Goal: Information Seeking & Learning: Learn about a topic

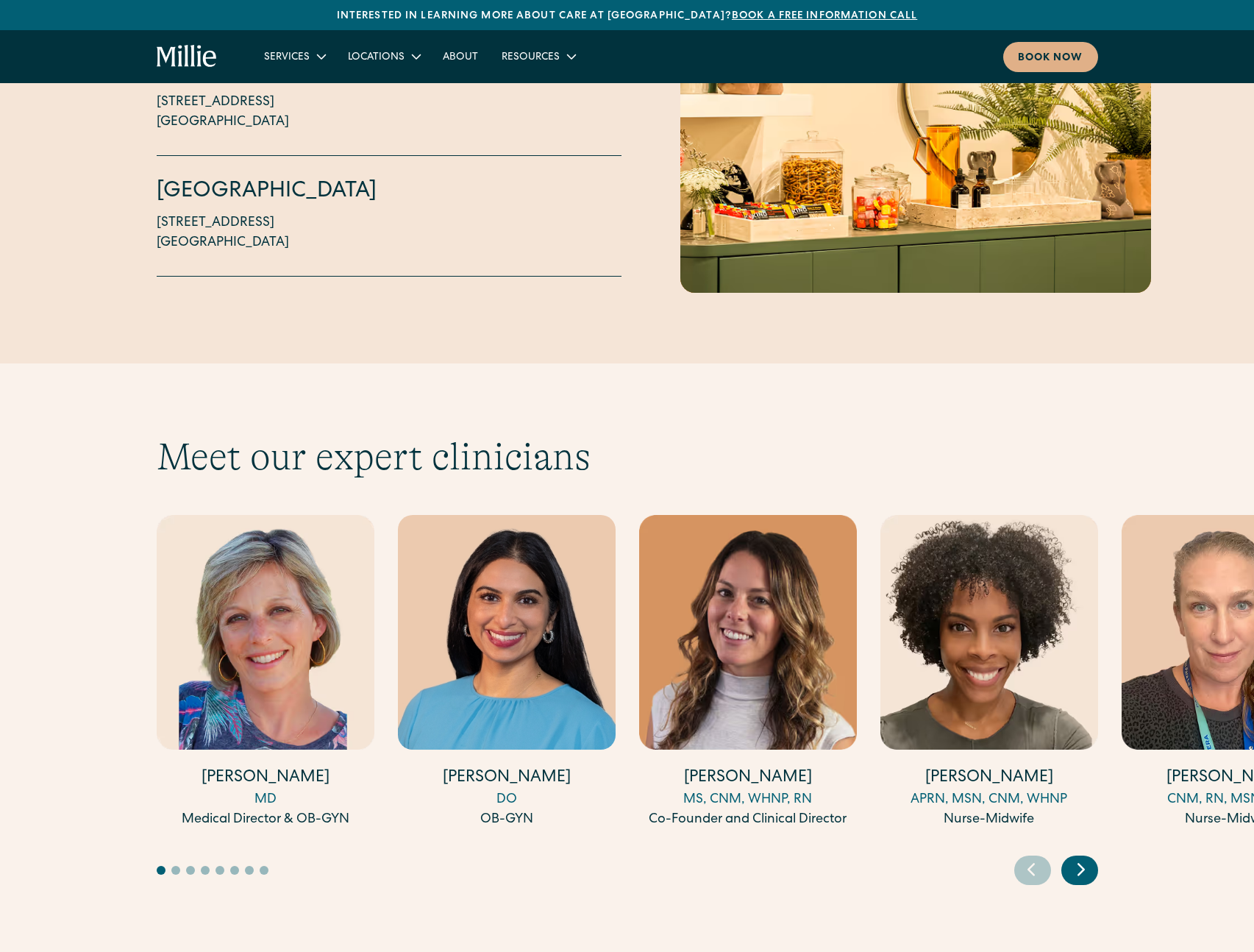
scroll to position [3705, 0]
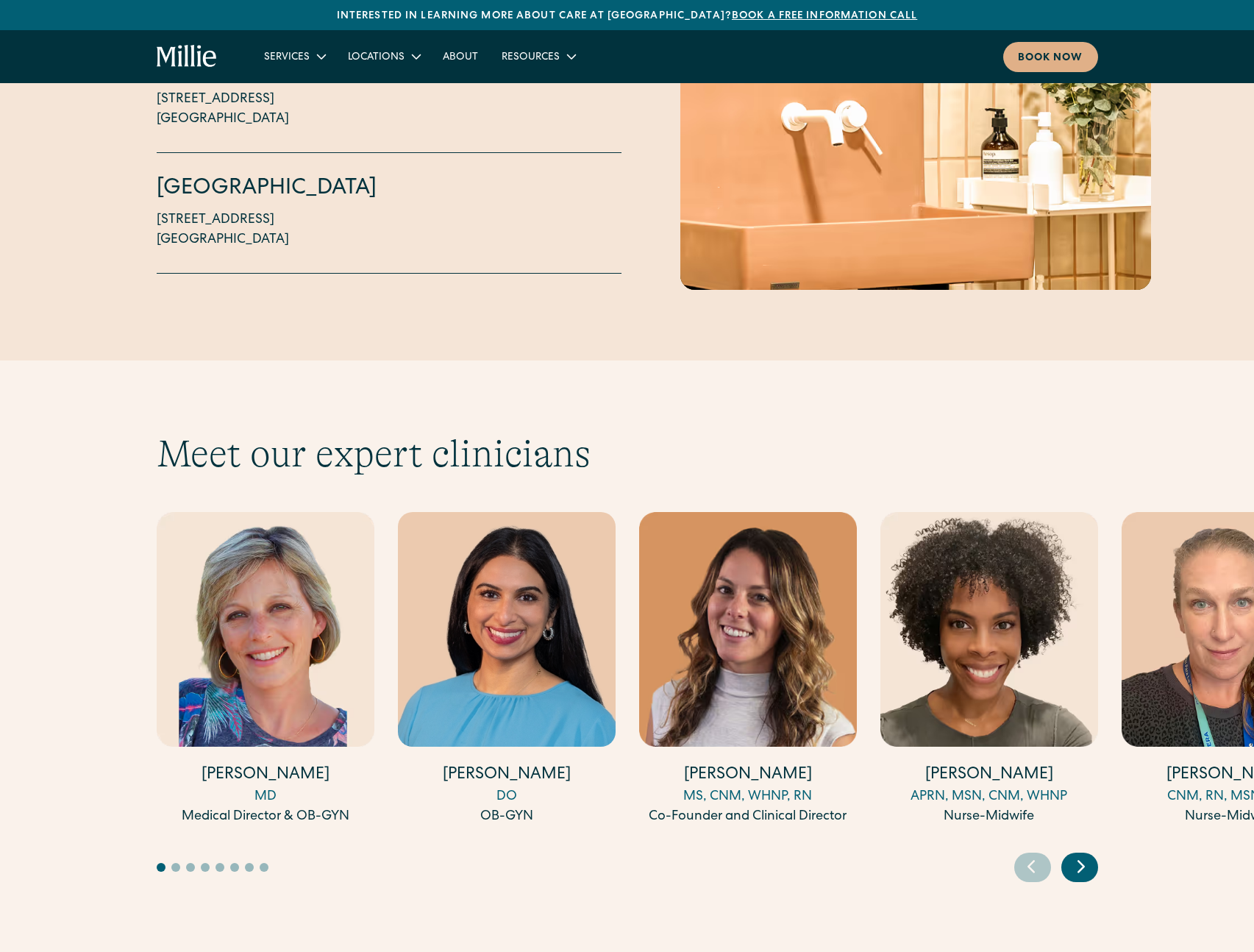
click at [296, 787] on div "MD" at bounding box center [265, 796] width 218 height 20
click at [1099, 812] on div "Meet our expert clinicians Amy Kane MD Medical Director & OB-GYN Anisha Sarma D…" at bounding box center [627, 656] width 1254 height 451
click at [1073, 855] on icon "Next slide" at bounding box center [1082, 866] width 22 height 22
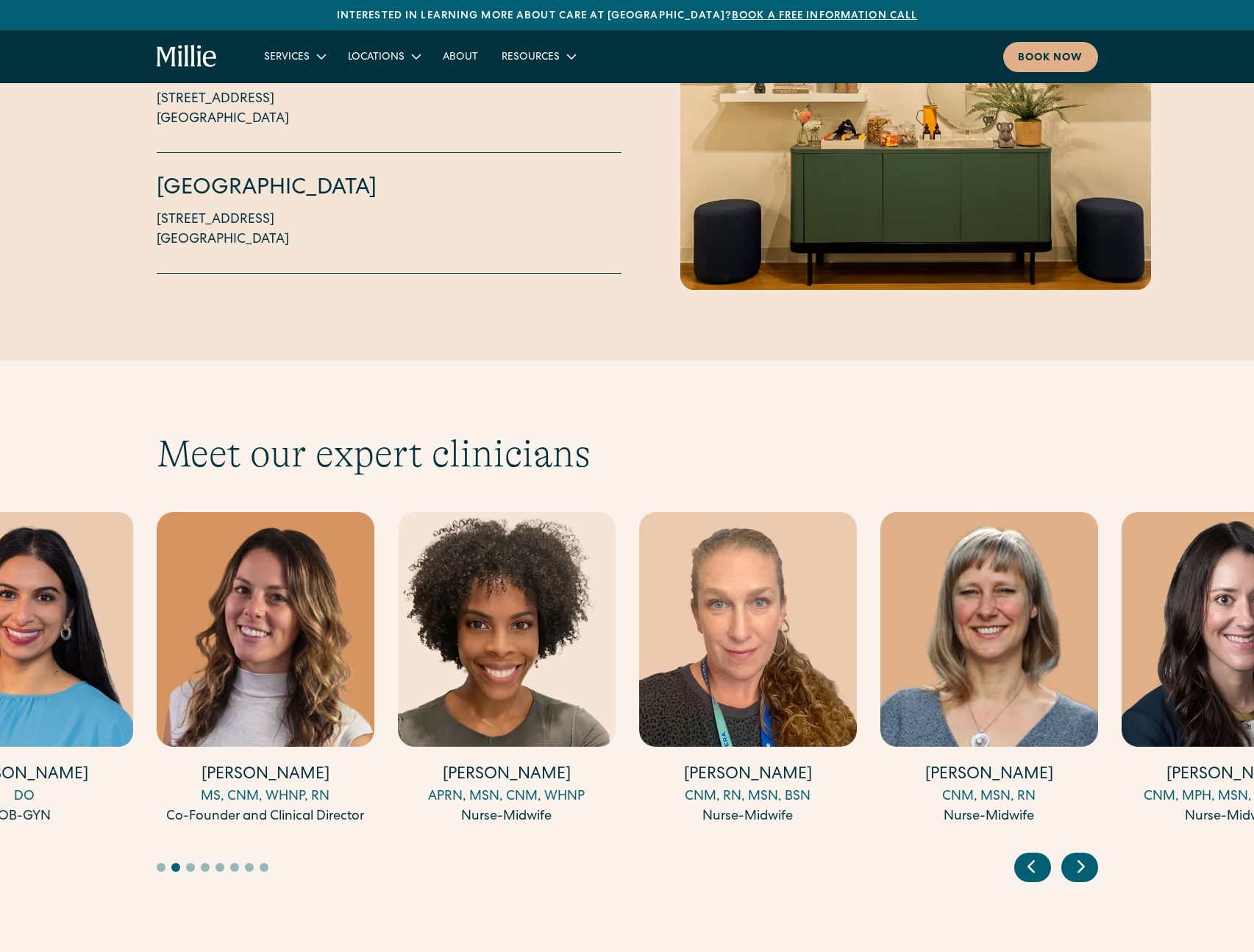
click at [1078, 855] on icon "Next slide" at bounding box center [1082, 866] width 22 height 22
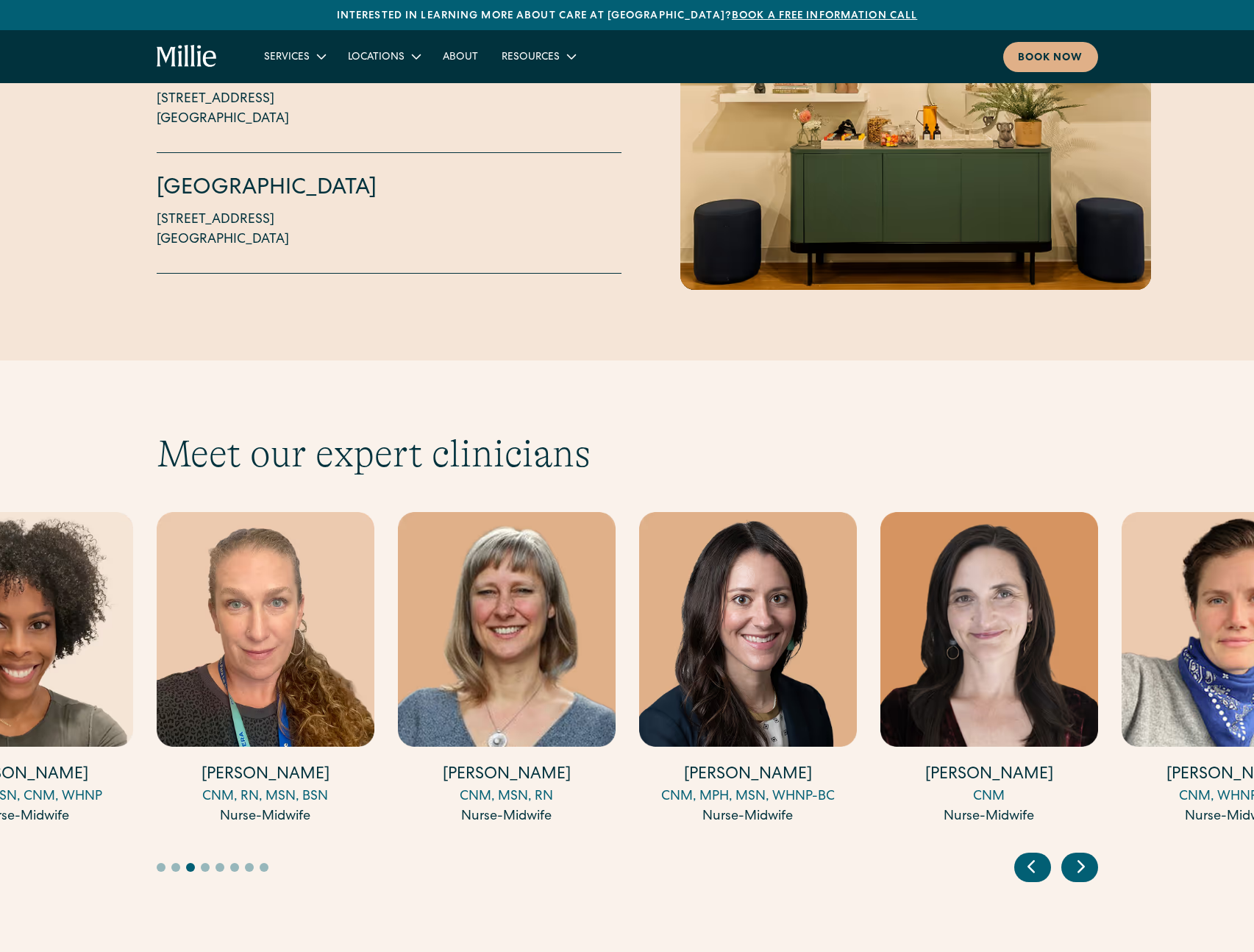
click at [1078, 862] on icon "Next slide" at bounding box center [1081, 867] width 6 height 11
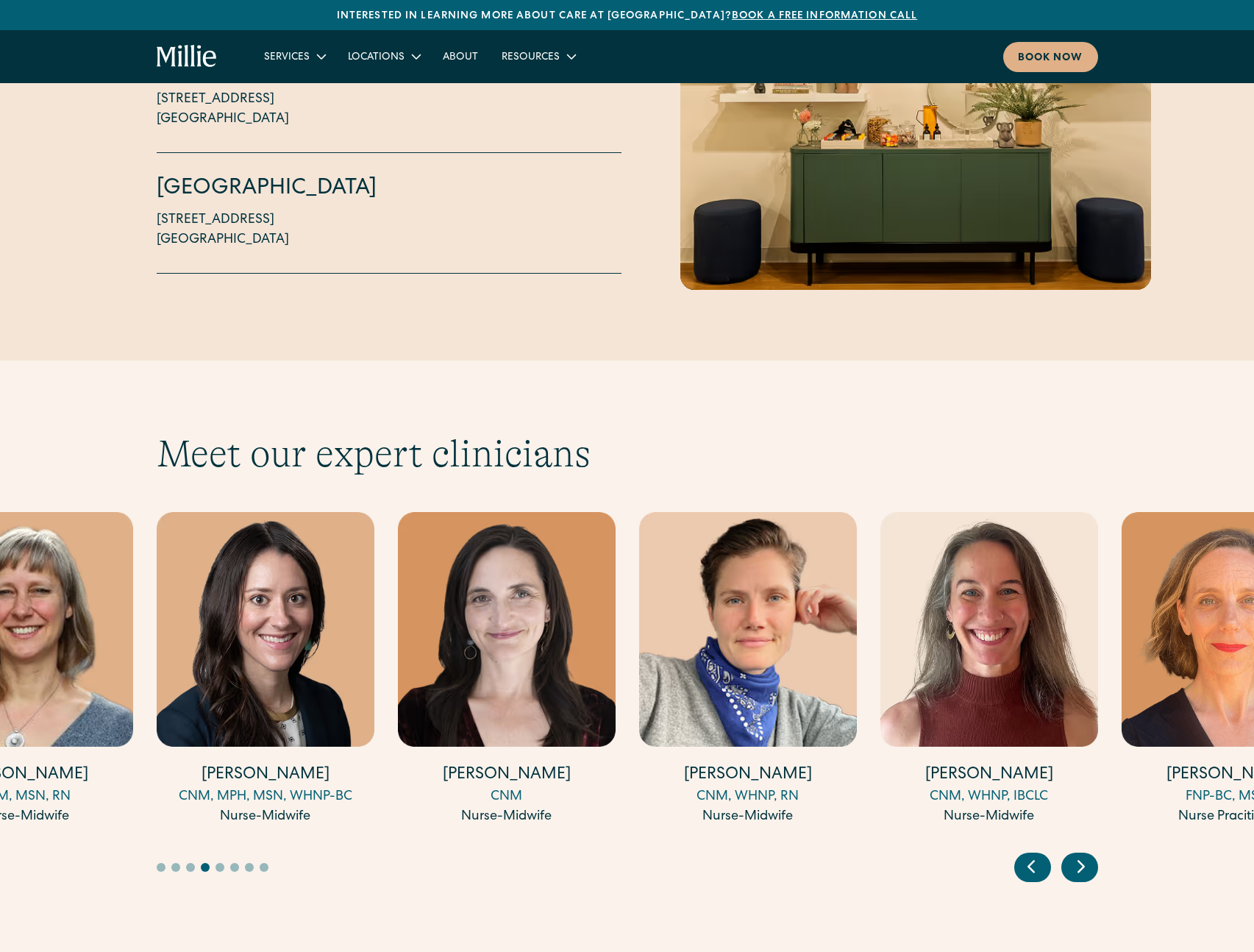
click at [1078, 862] on icon "Next slide" at bounding box center [1081, 867] width 6 height 11
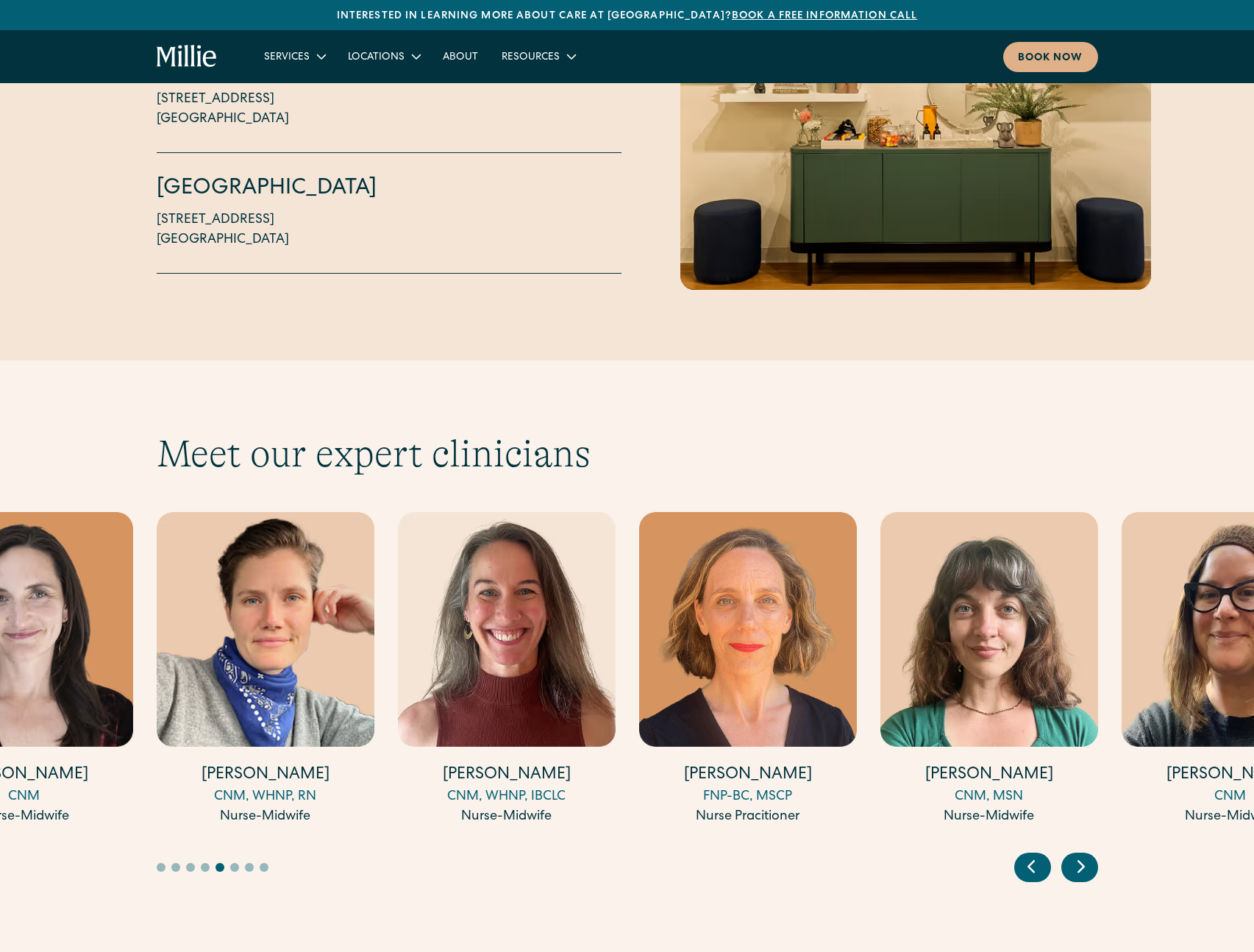
click at [1078, 862] on icon "Next slide" at bounding box center [1081, 867] width 6 height 11
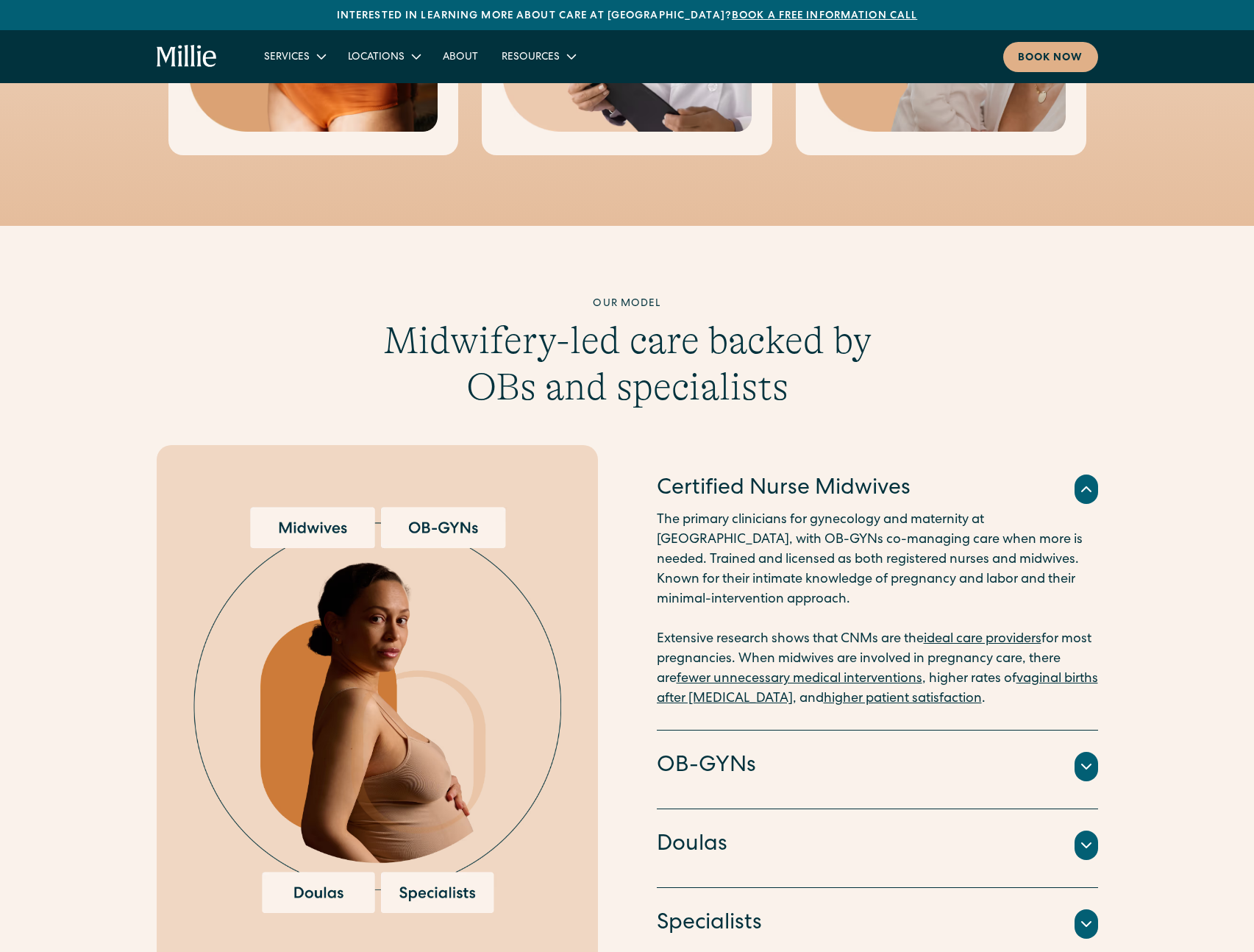
scroll to position [1167, 0]
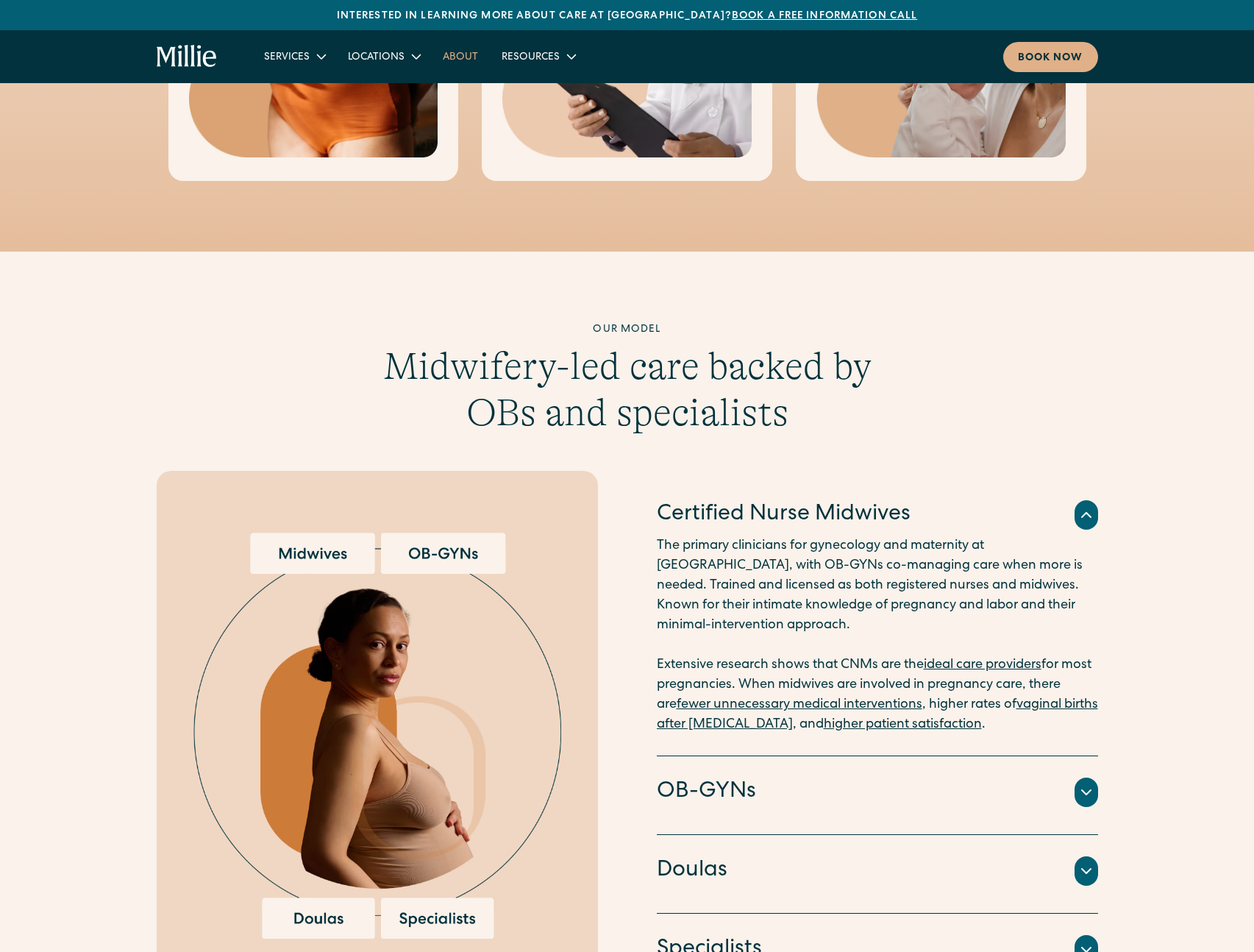
click at [480, 53] on link "About" at bounding box center [460, 56] width 59 height 24
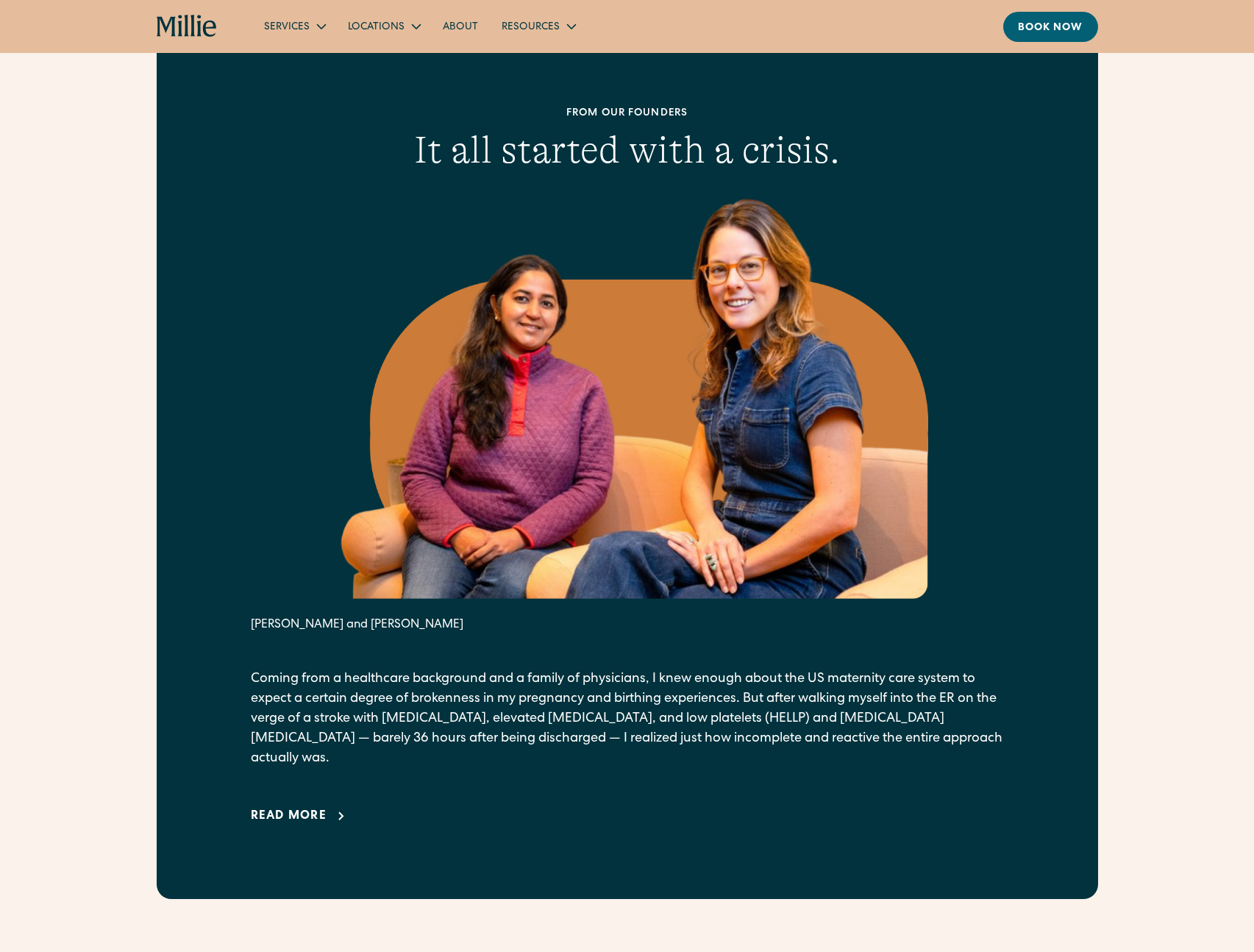
scroll to position [632, 0]
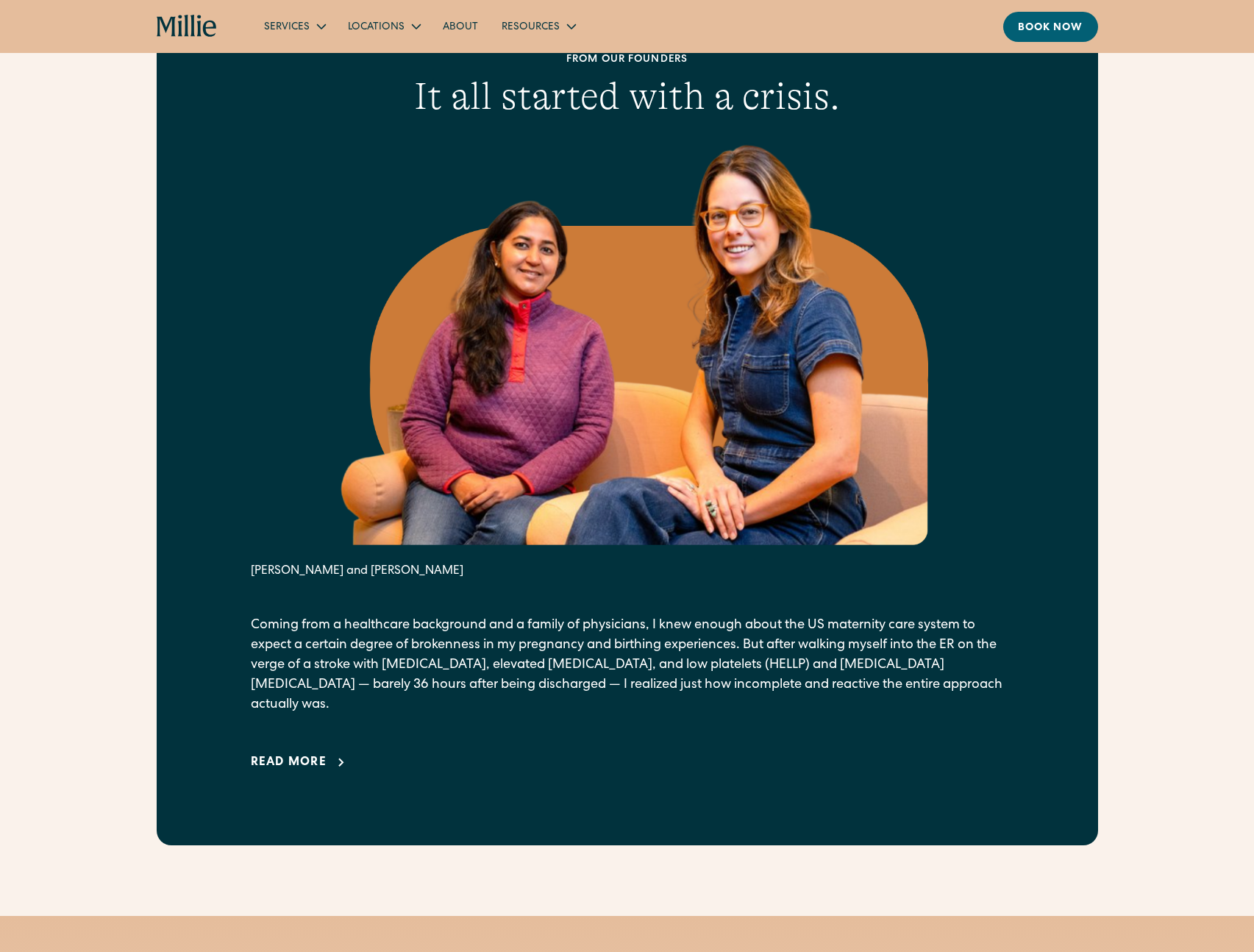
click at [310, 754] on div "Read more" at bounding box center [289, 762] width 77 height 17
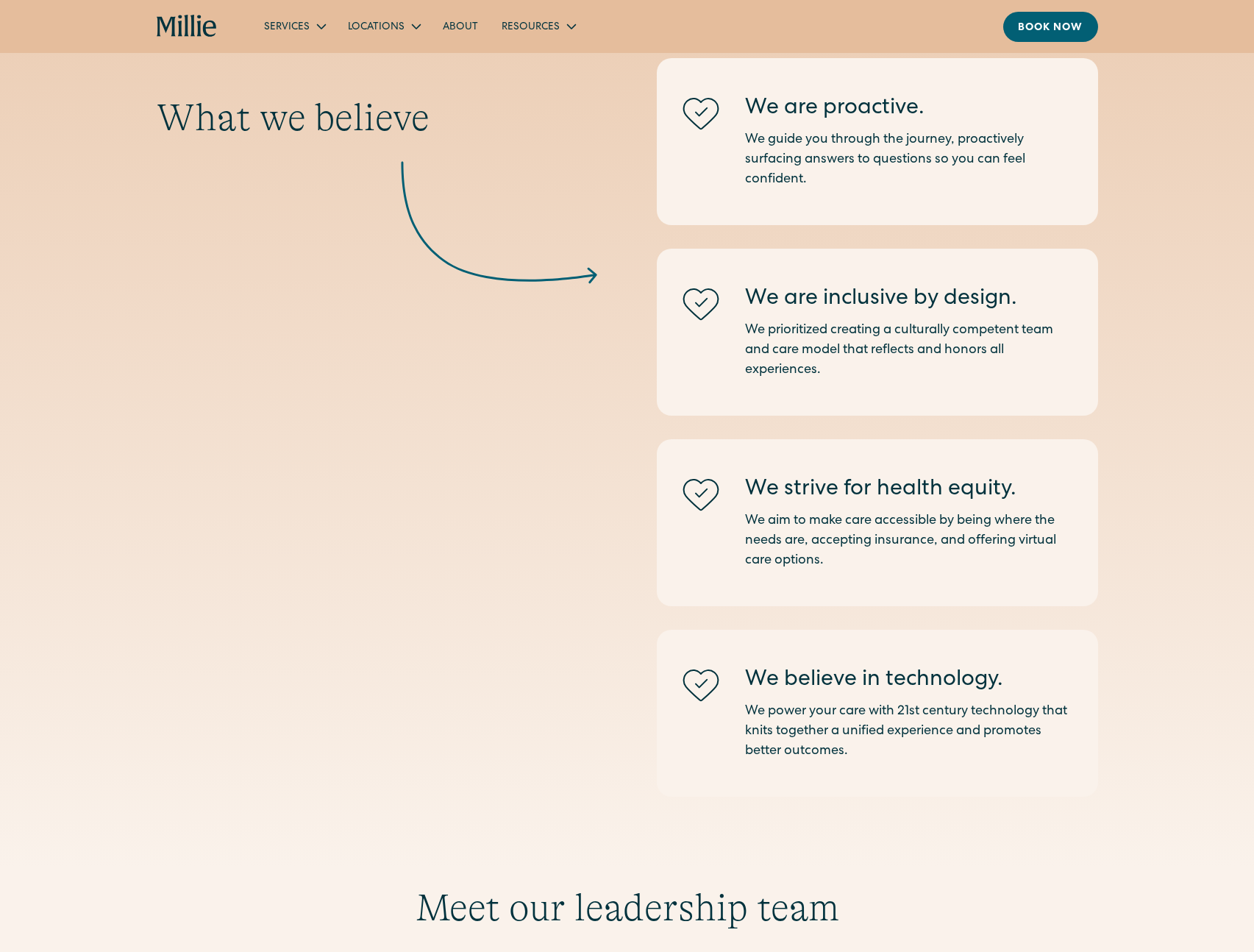
scroll to position [3819, 0]
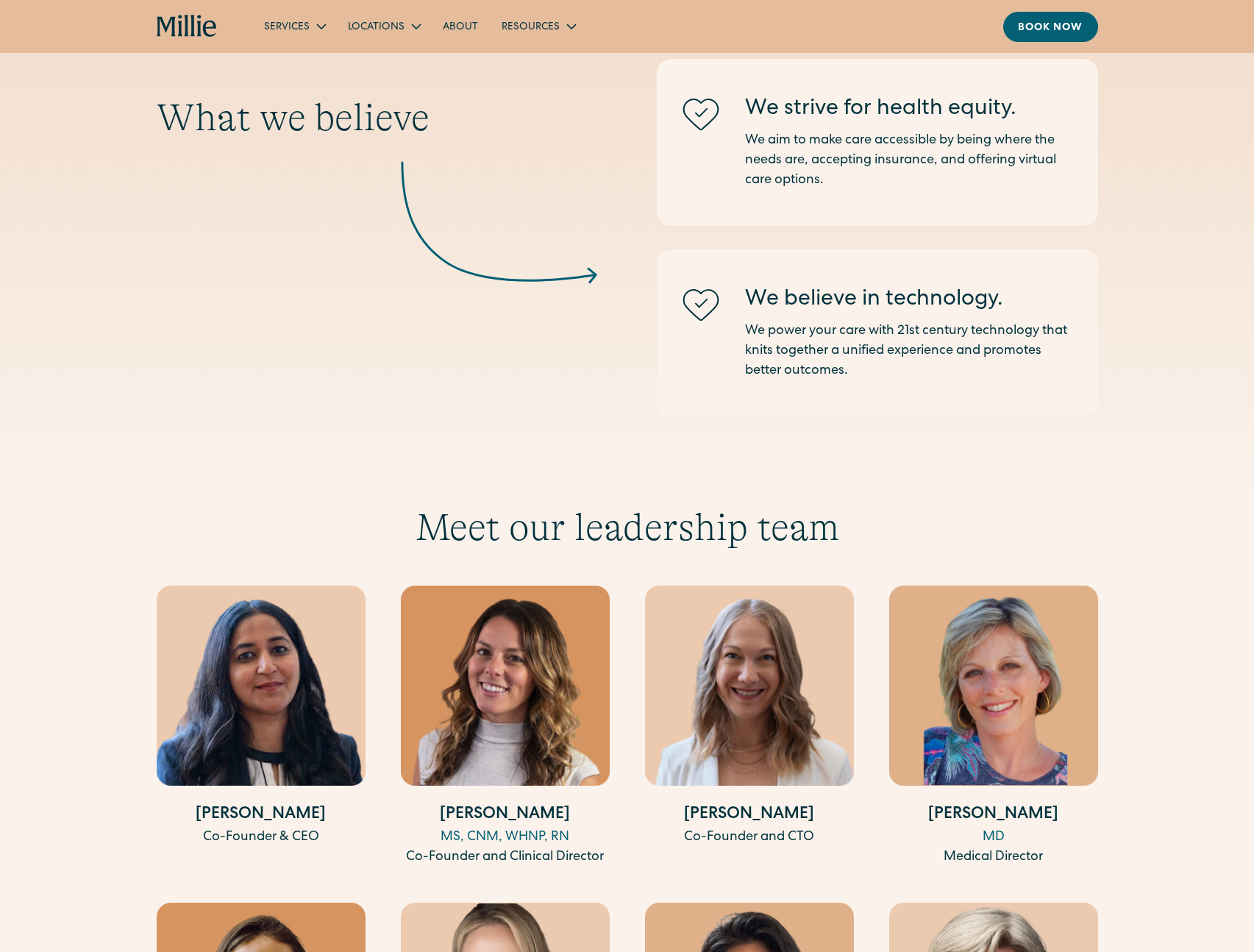
click at [299, 711] on img at bounding box center [261, 686] width 209 height 200
click at [272, 770] on div "Anu Sharma Co-Founder & CEO" at bounding box center [261, 726] width 209 height 282
click at [263, 841] on div "Anu Sharma Co-Founder & CEO" at bounding box center [261, 726] width 209 height 282
click at [505, 803] on h4 "Talia Borgo" at bounding box center [505, 815] width 209 height 24
click at [518, 725] on img at bounding box center [505, 686] width 209 height 200
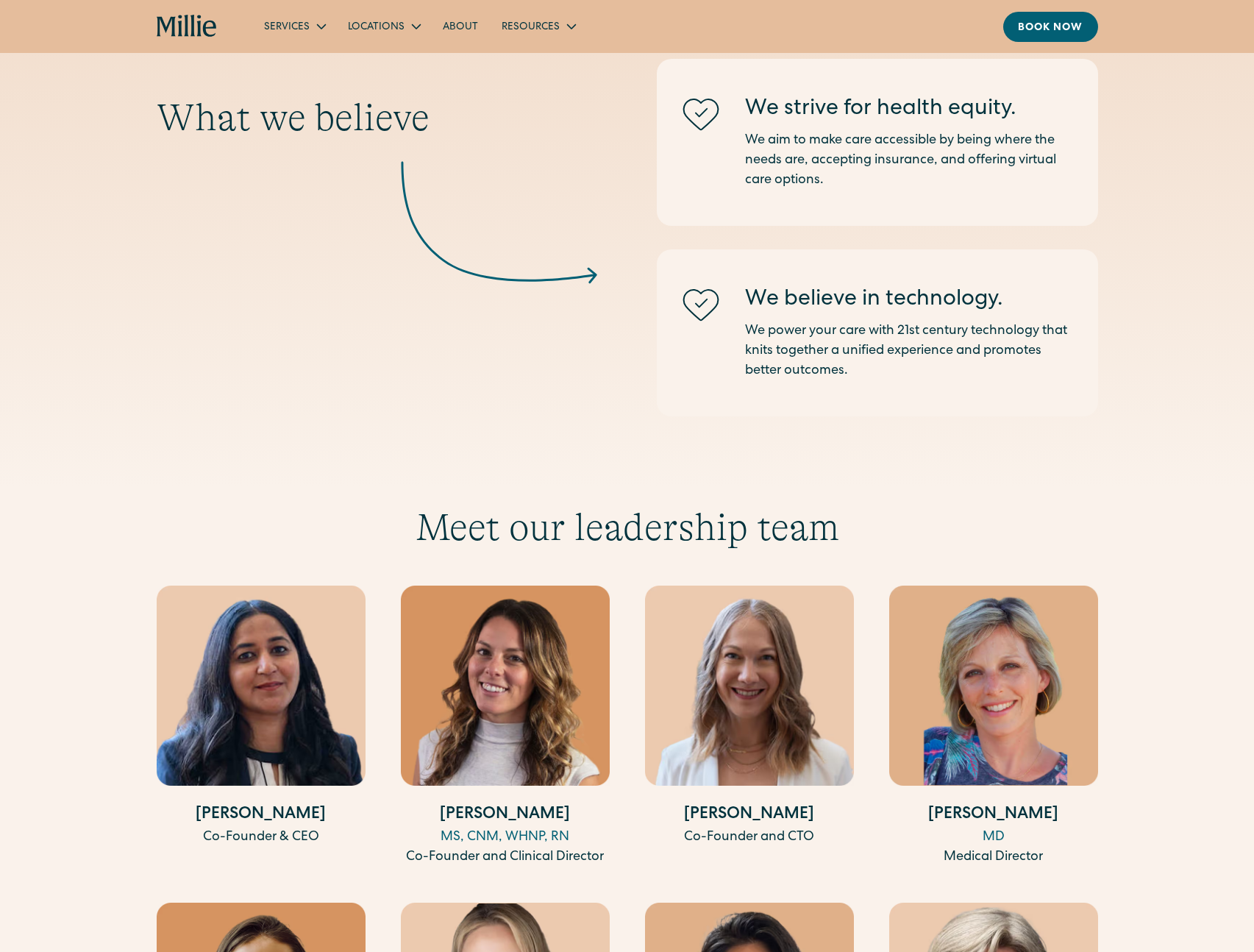
click at [513, 847] on div "Co-Founder and Clinical Director" at bounding box center [505, 856] width 209 height 20
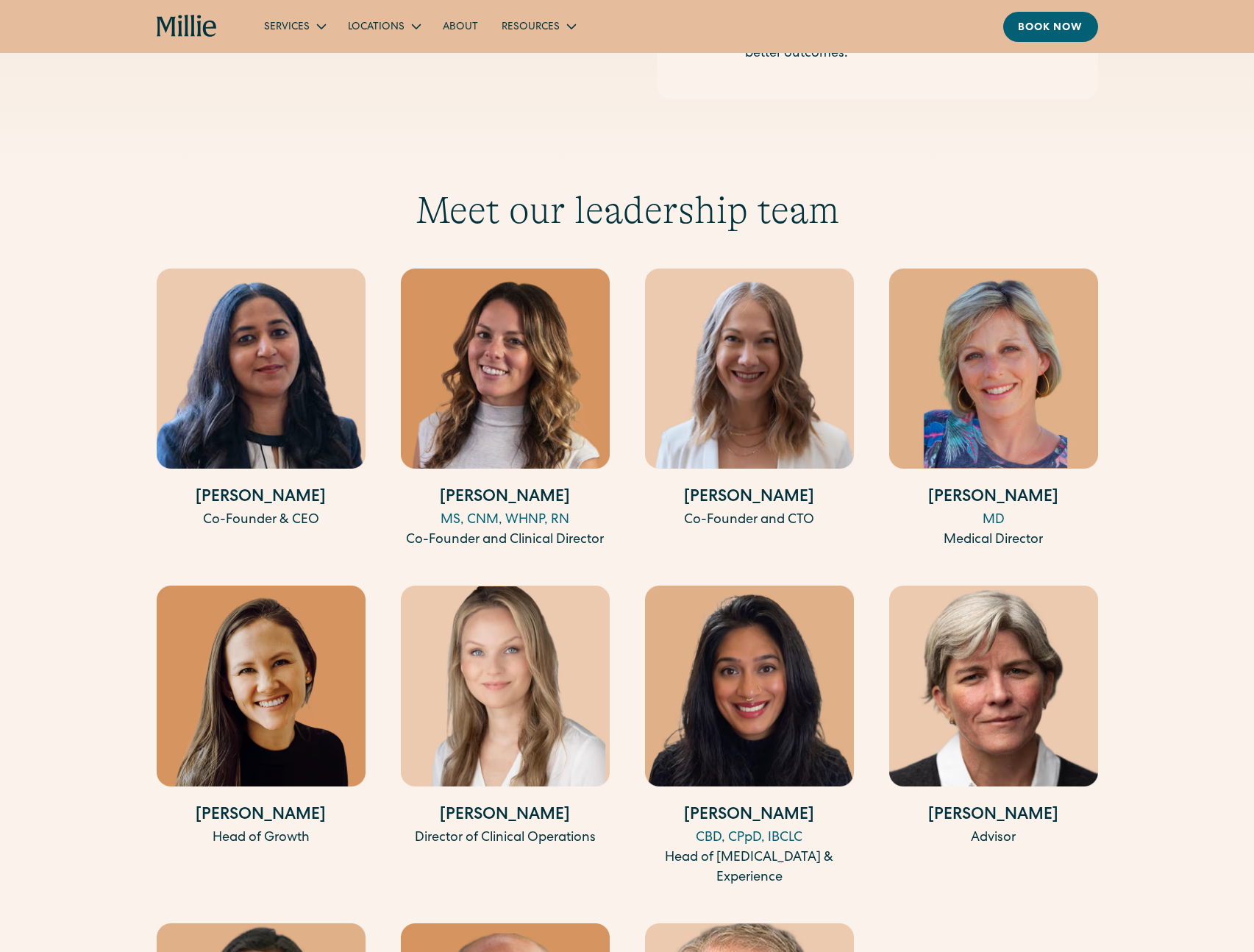
scroll to position [4213, 0]
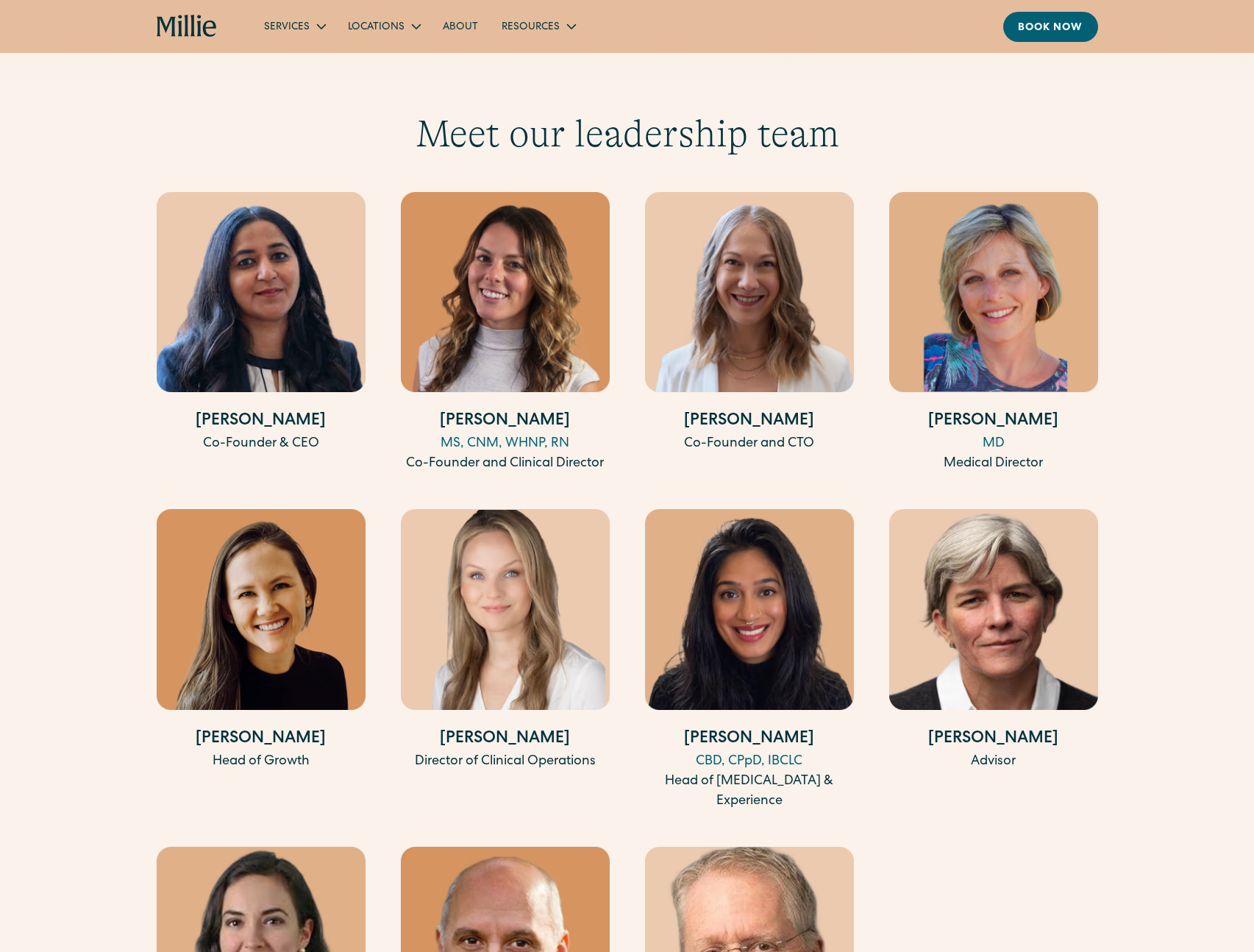
click at [809, 646] on img at bounding box center [750, 609] width 209 height 200
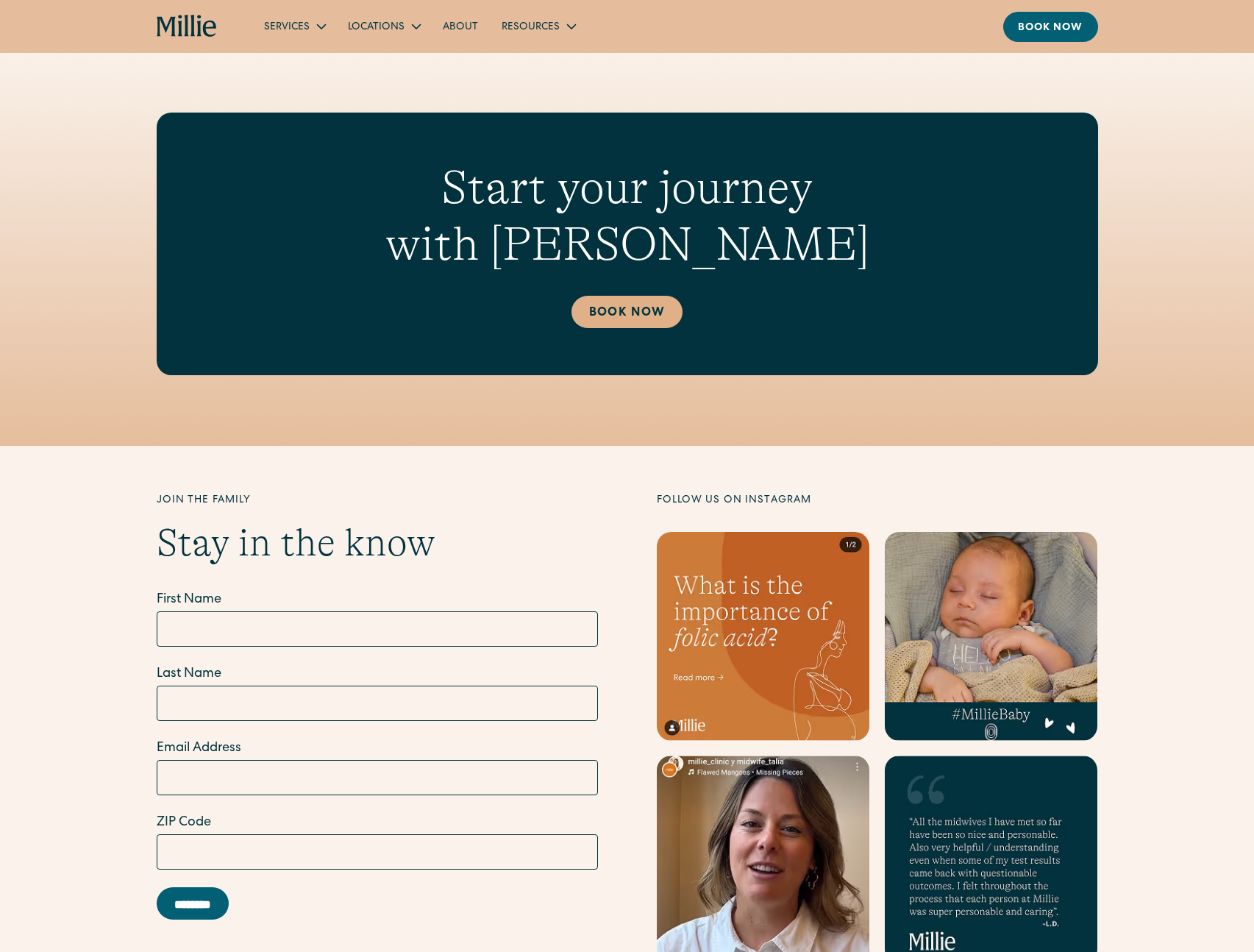
scroll to position [5902, 0]
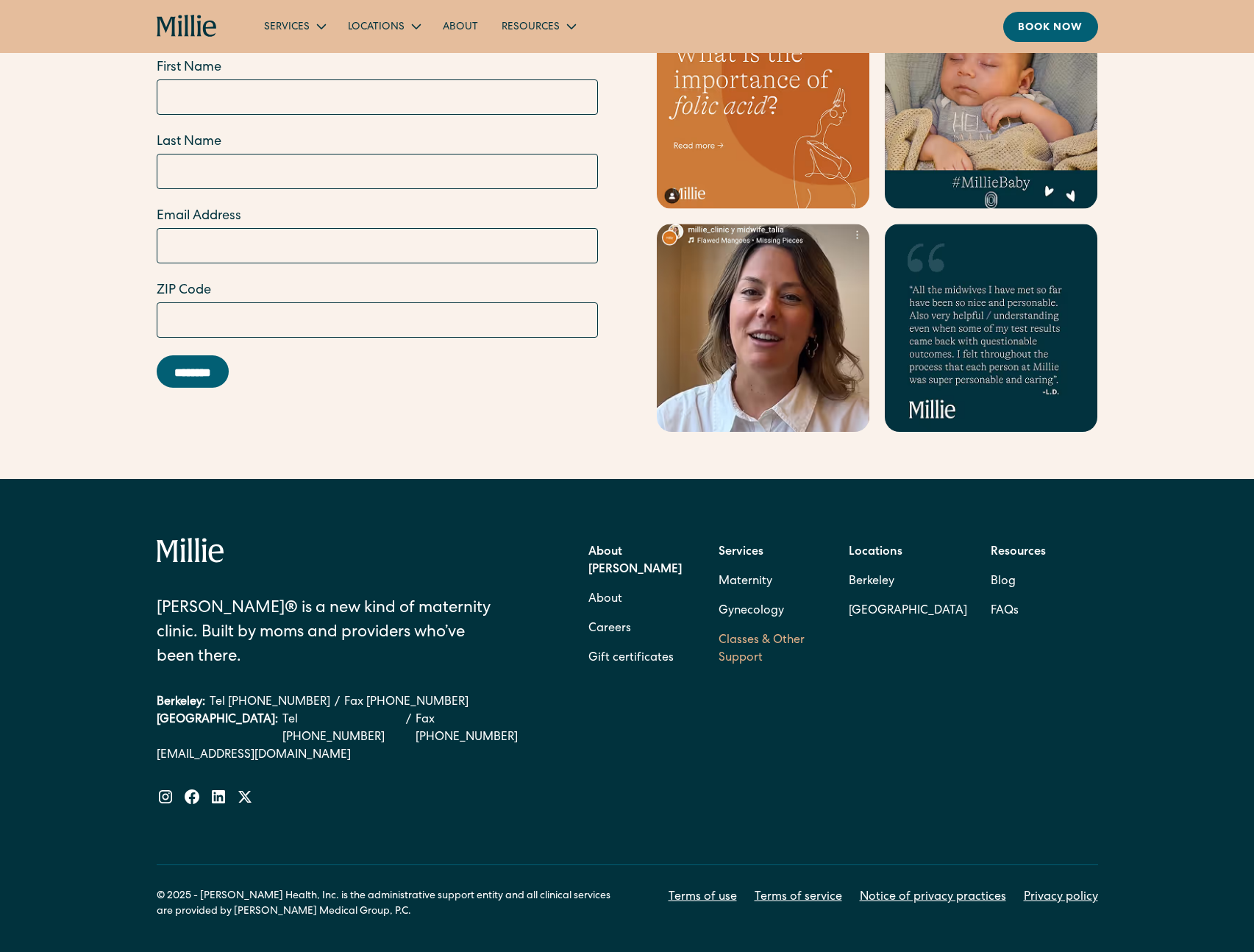
click at [767, 625] on link "Classes & Other Support" at bounding box center [772, 649] width 107 height 47
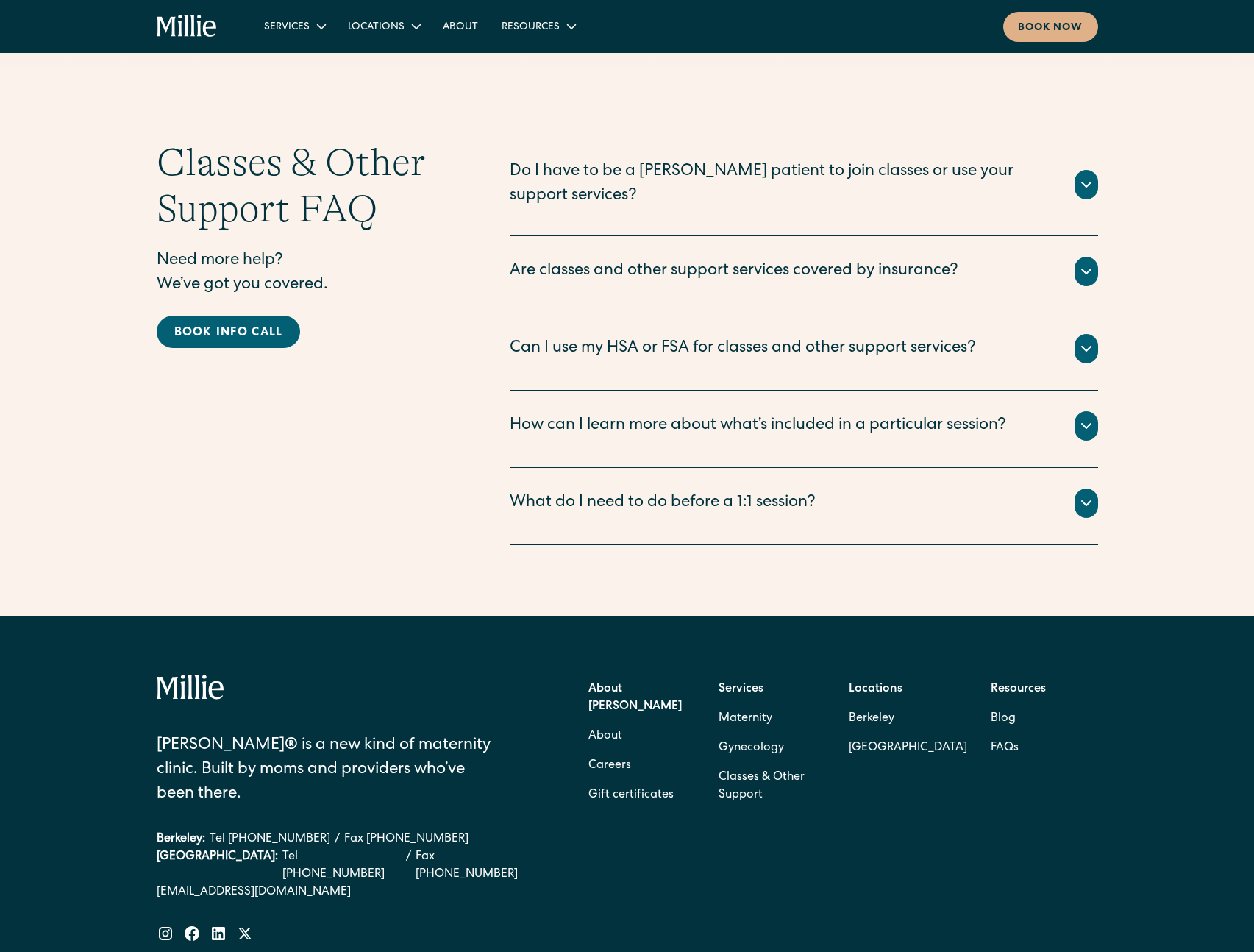
scroll to position [1932, 0]
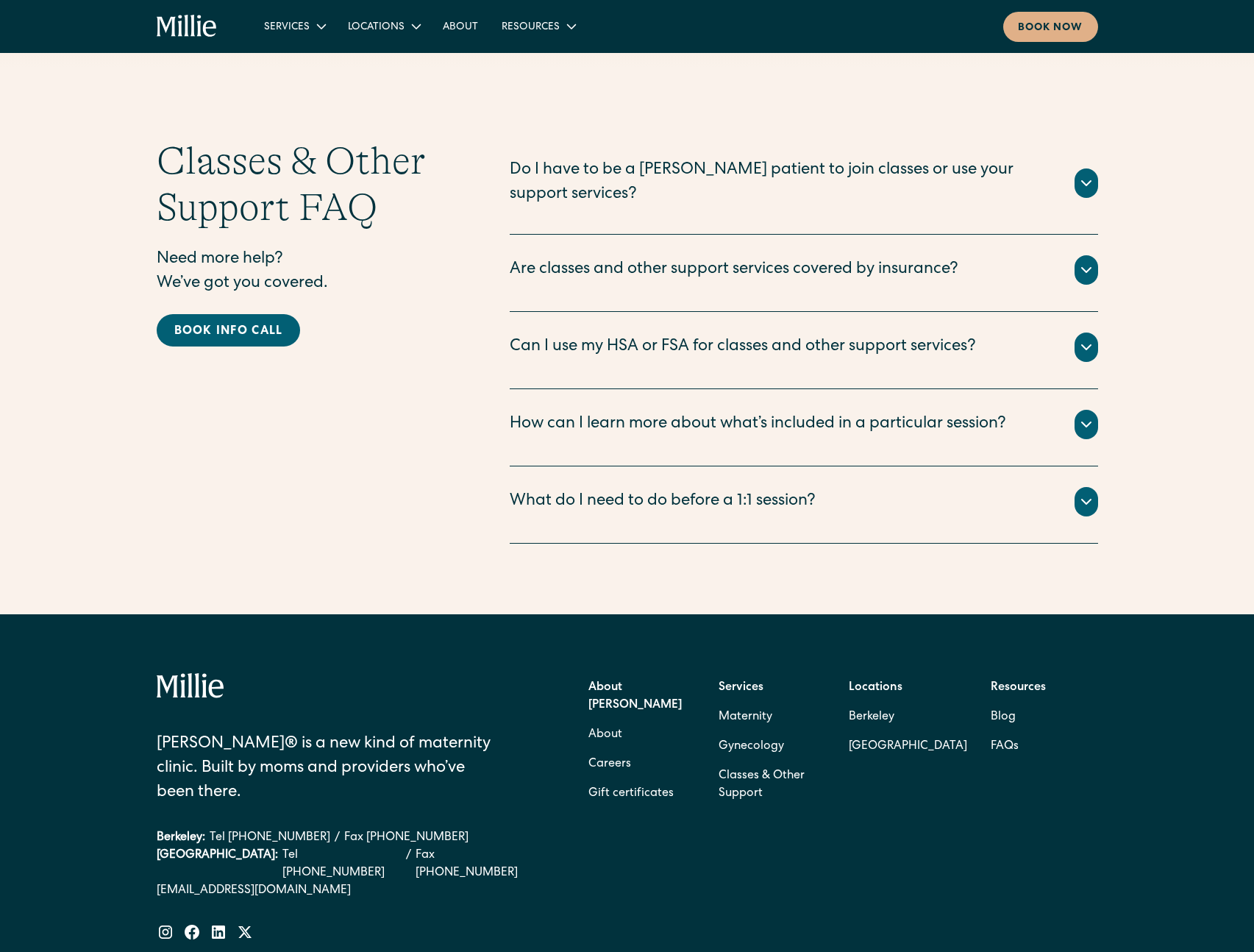
click at [733, 681] on strong "Services" at bounding box center [741, 688] width 45 height 12
click at [768, 673] on div "Services Maternity Gynecology Classes & Other Support" at bounding box center [772, 740] width 107 height 135
click at [757, 681] on strong "Services" at bounding box center [741, 688] width 45 height 12
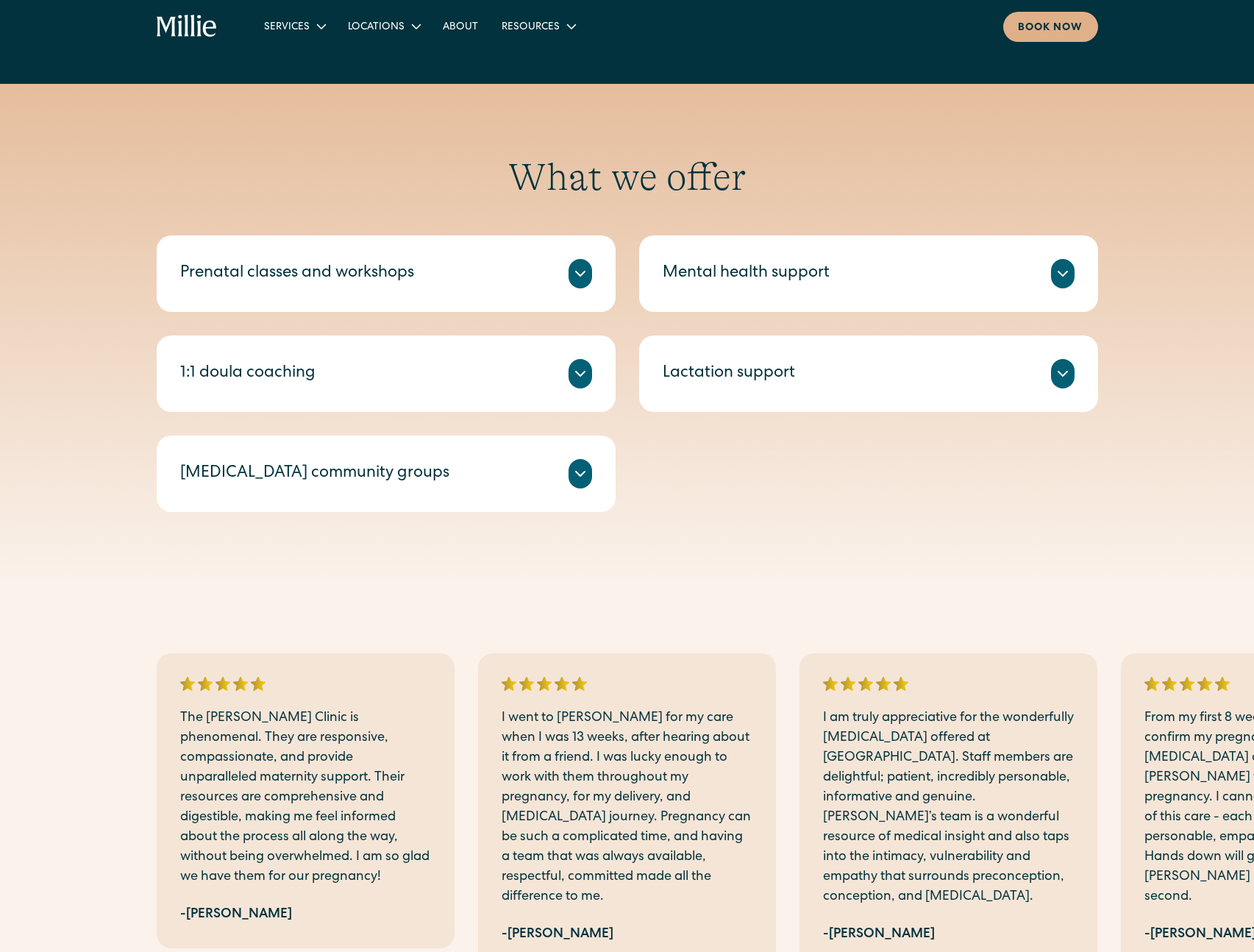
scroll to position [0, 0]
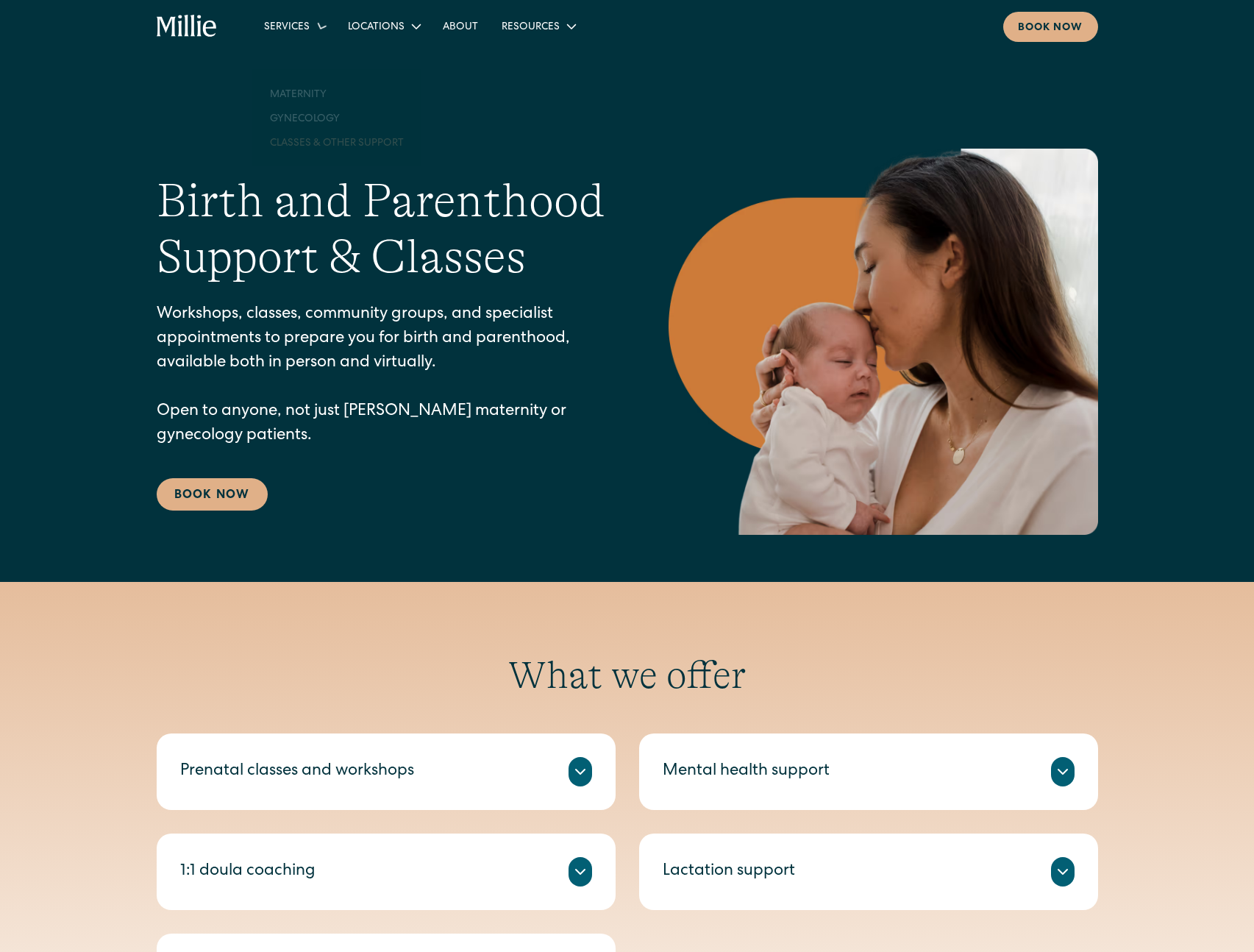
click at [315, 31] on icon at bounding box center [321, 26] width 22 height 22
click at [311, 85] on link "Gynecology" at bounding box center [337, 86] width 158 height 24
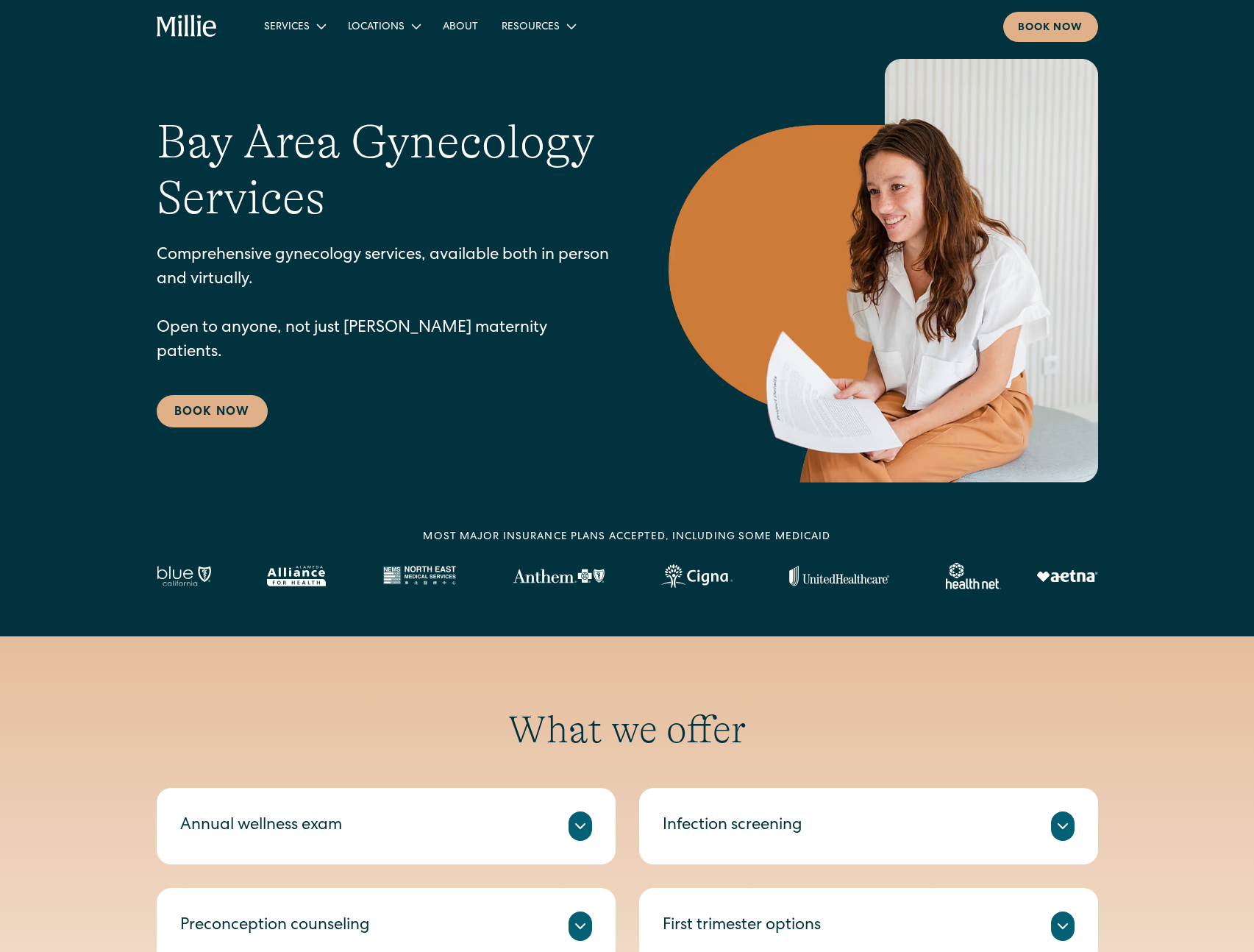
scroll to position [515, 0]
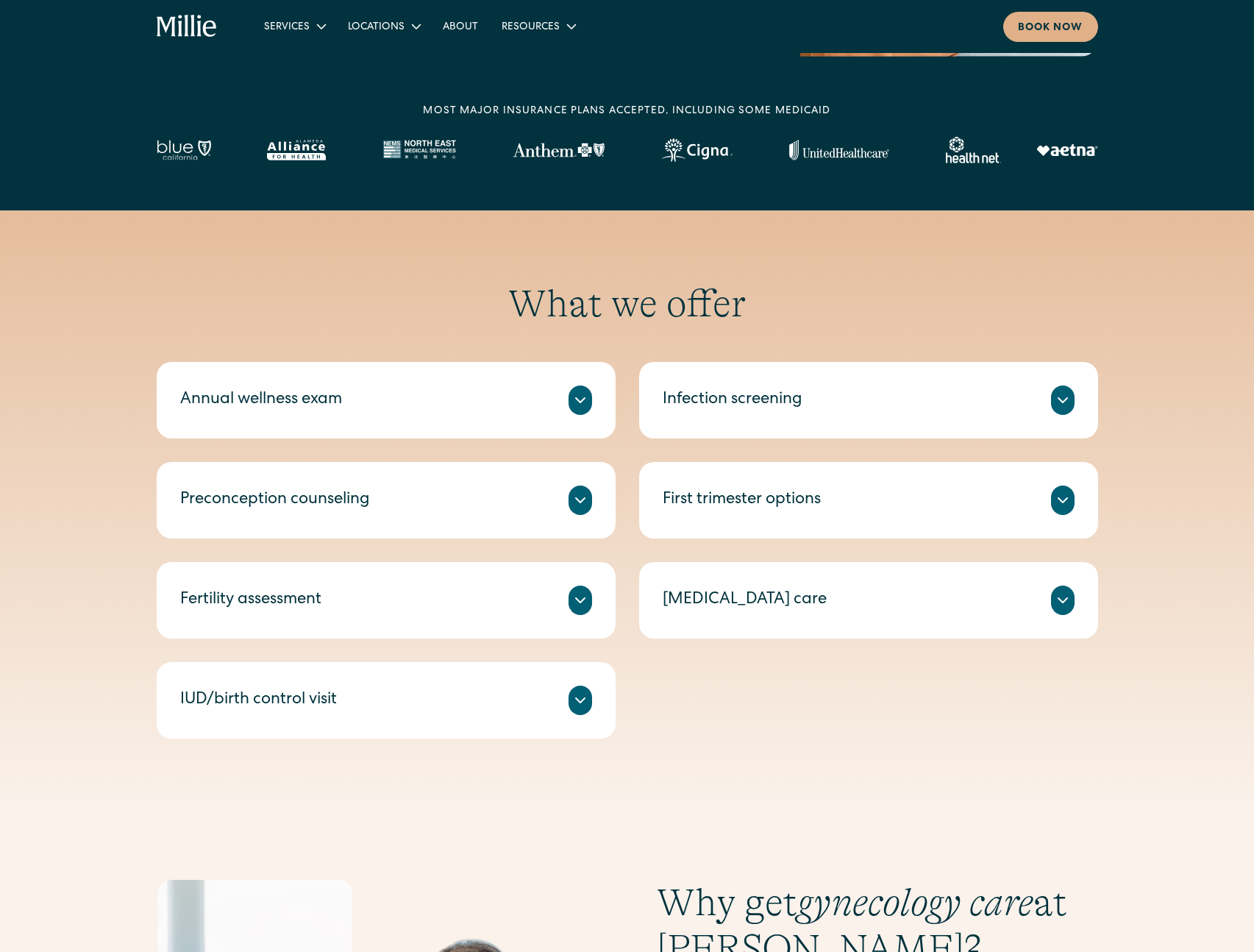
click at [577, 597] on icon at bounding box center [580, 600] width 17 height 17
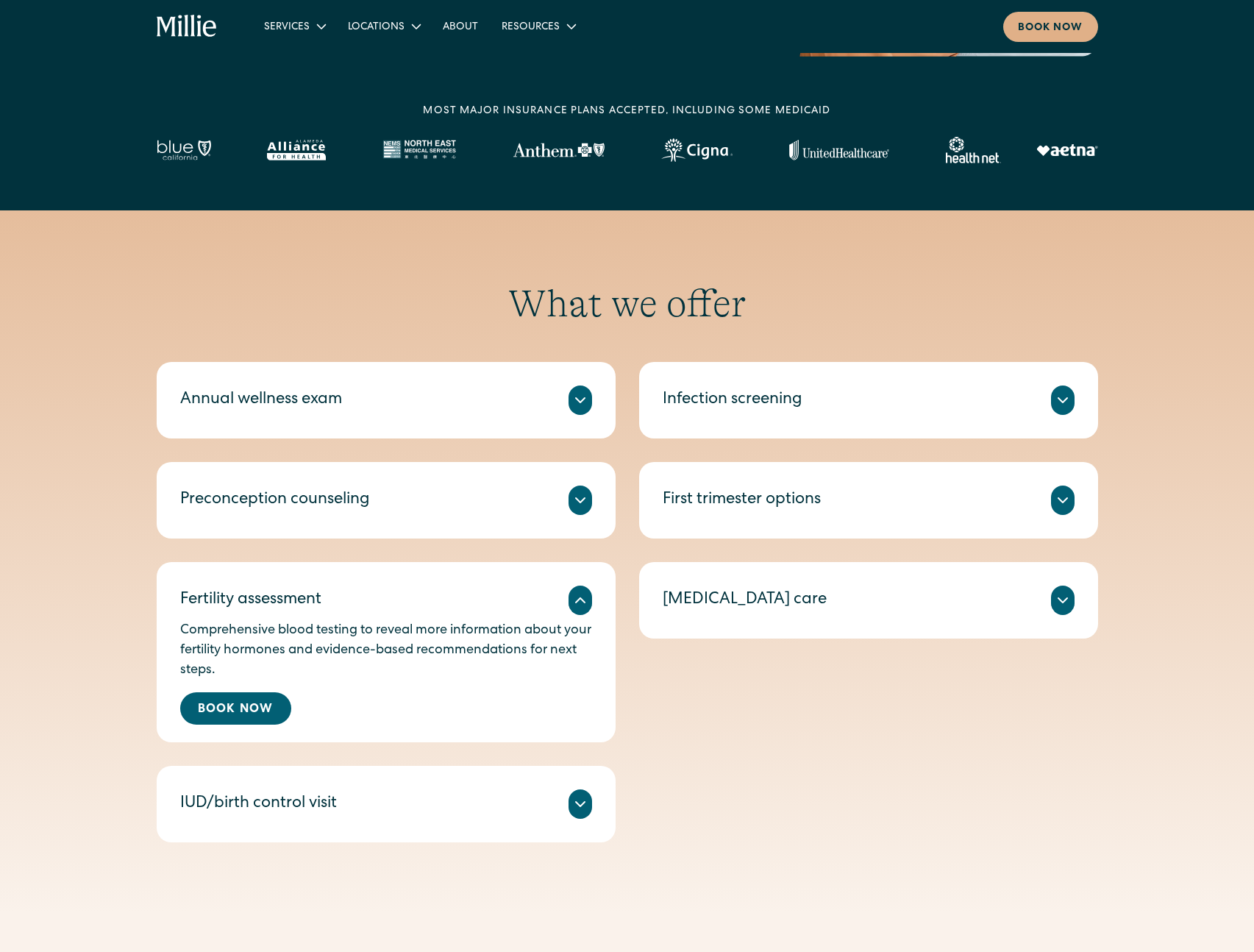
click at [583, 492] on icon at bounding box center [580, 500] width 17 height 17
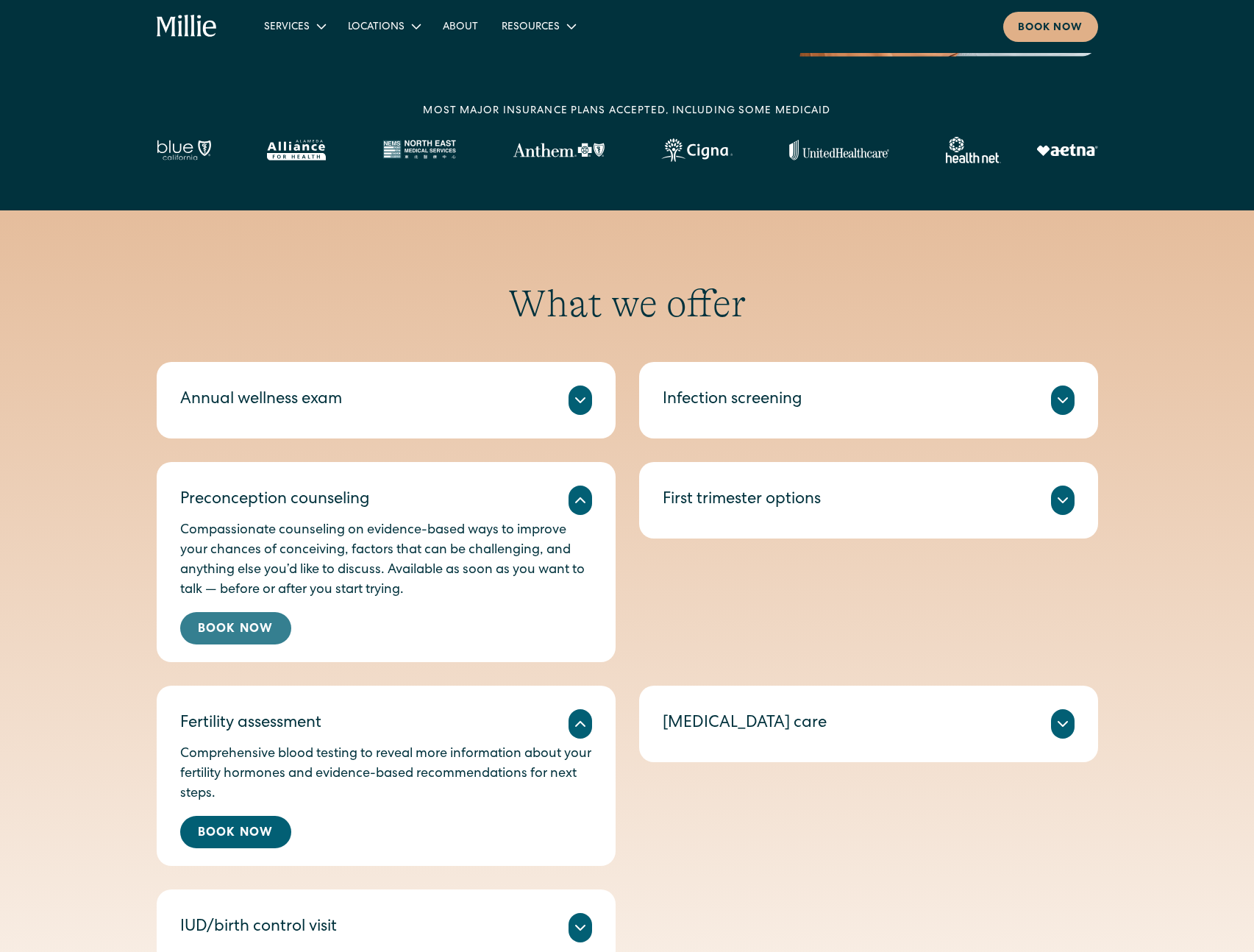
click at [257, 628] on link "Book Now" at bounding box center [235, 628] width 111 height 33
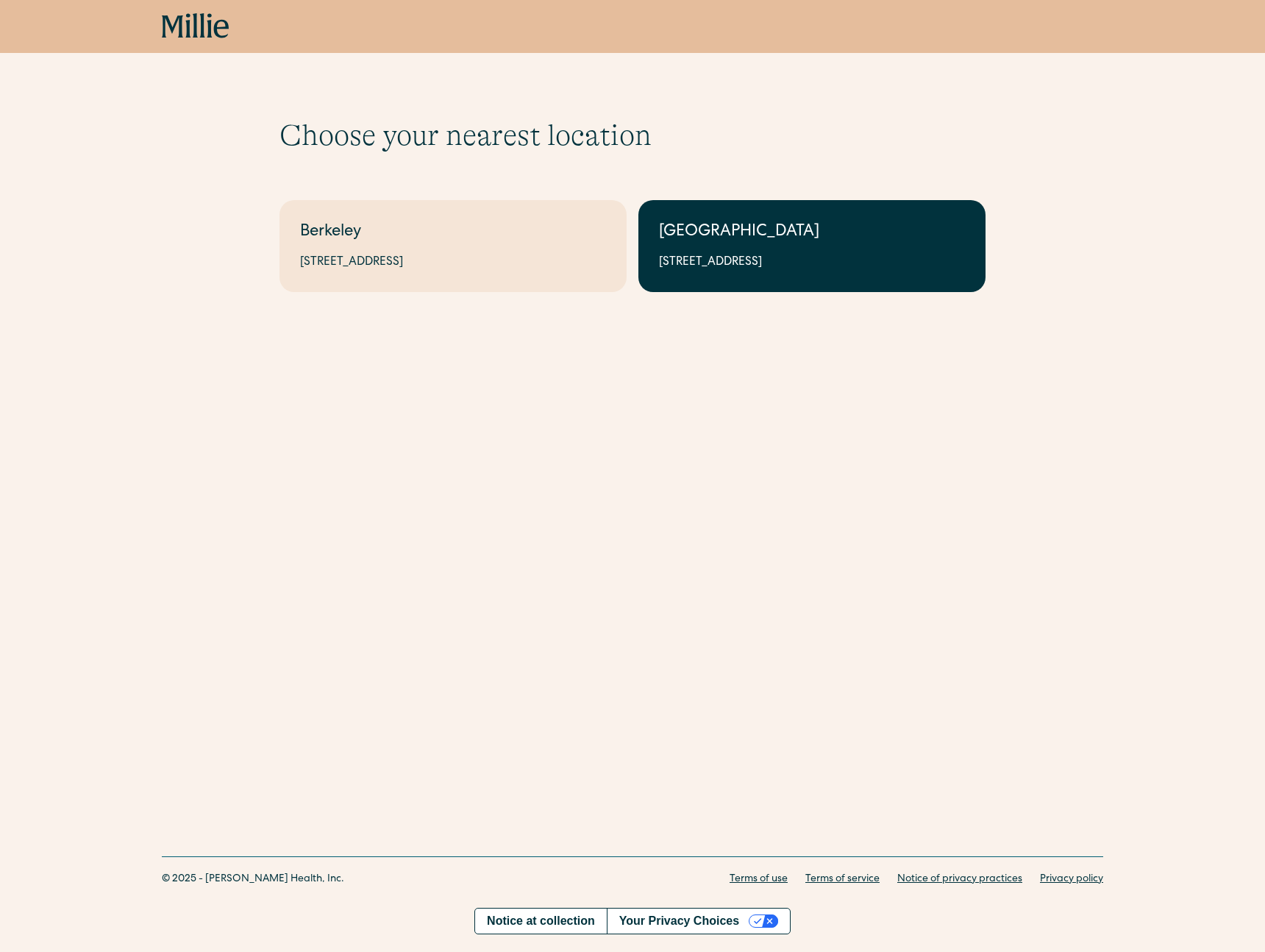
click at [724, 281] on link "[GEOGRAPHIC_DATA] [STREET_ADDRESS]" at bounding box center [812, 246] width 347 height 92
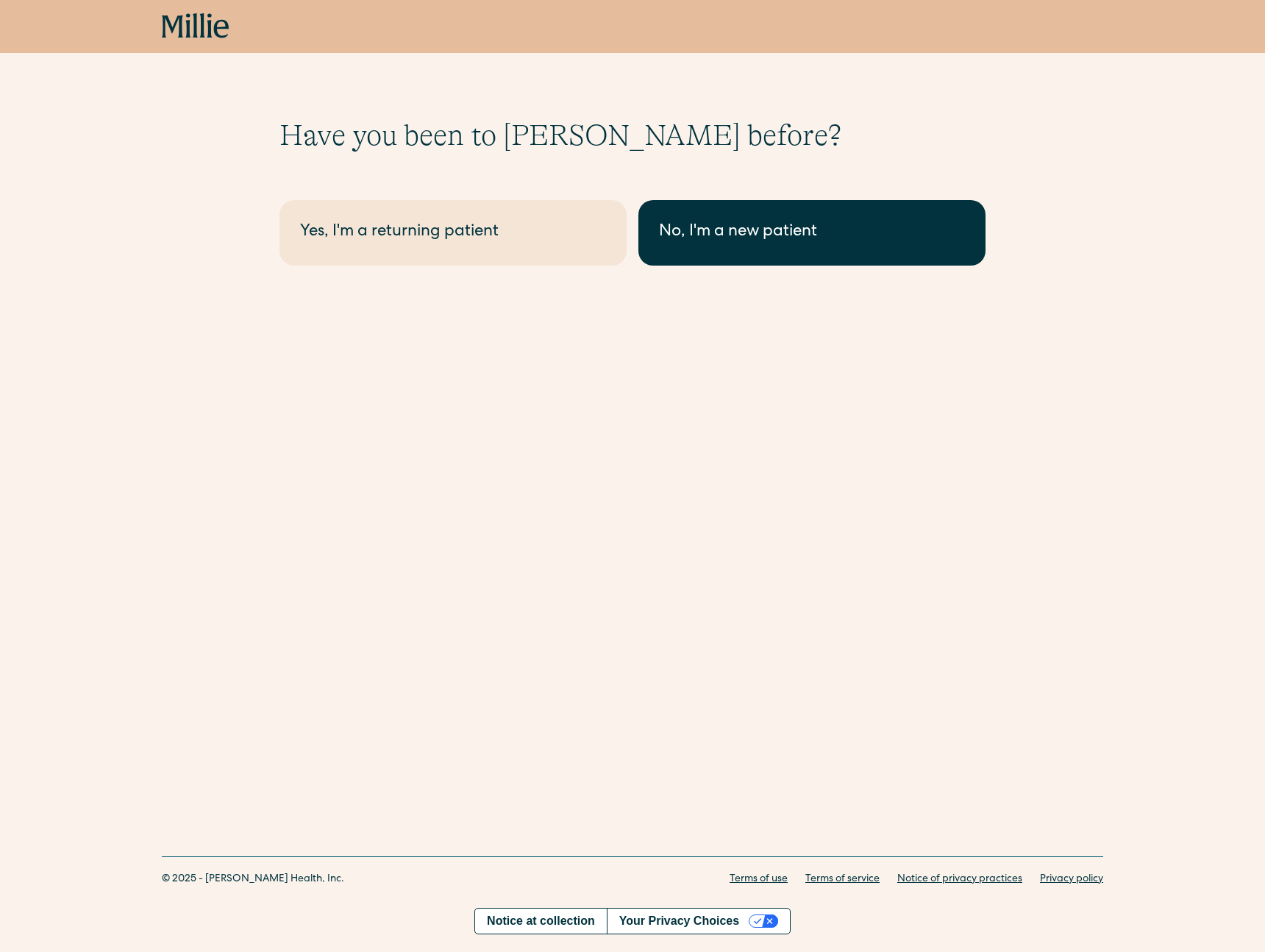
click at [699, 244] on div "No, I'm a new patient" at bounding box center [812, 233] width 306 height 24
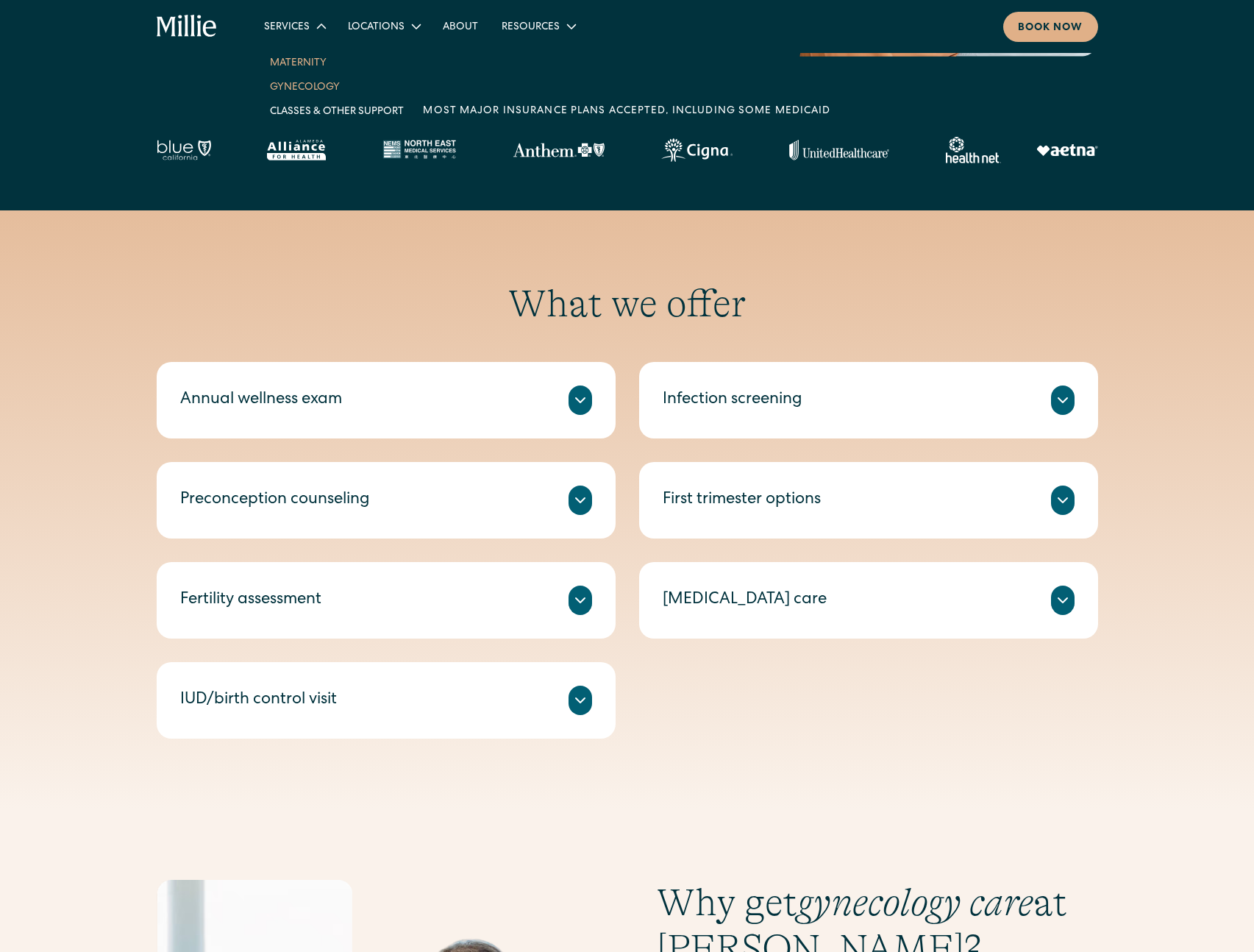
click at [305, 64] on link "Maternity" at bounding box center [337, 62] width 158 height 24
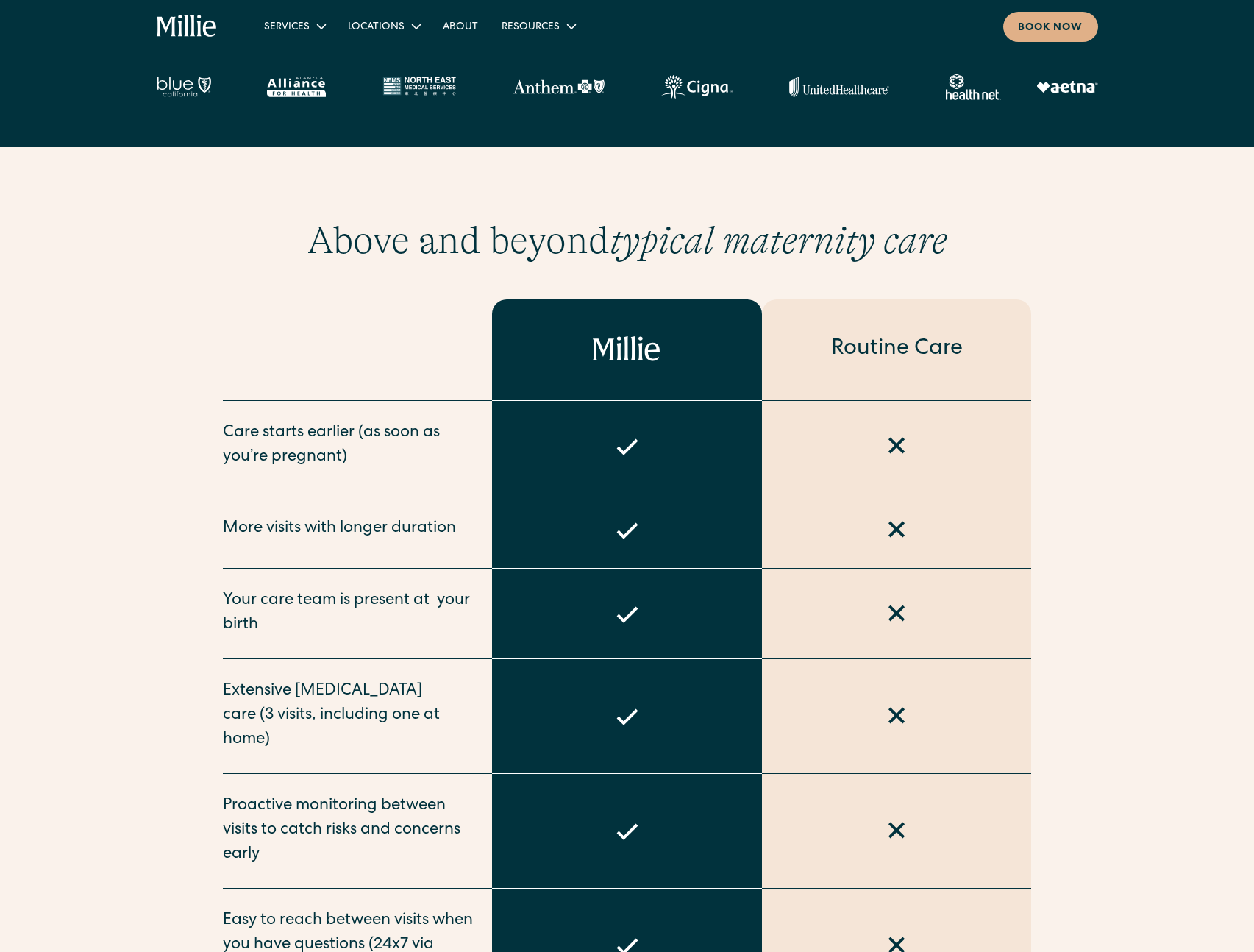
scroll to position [618, 0]
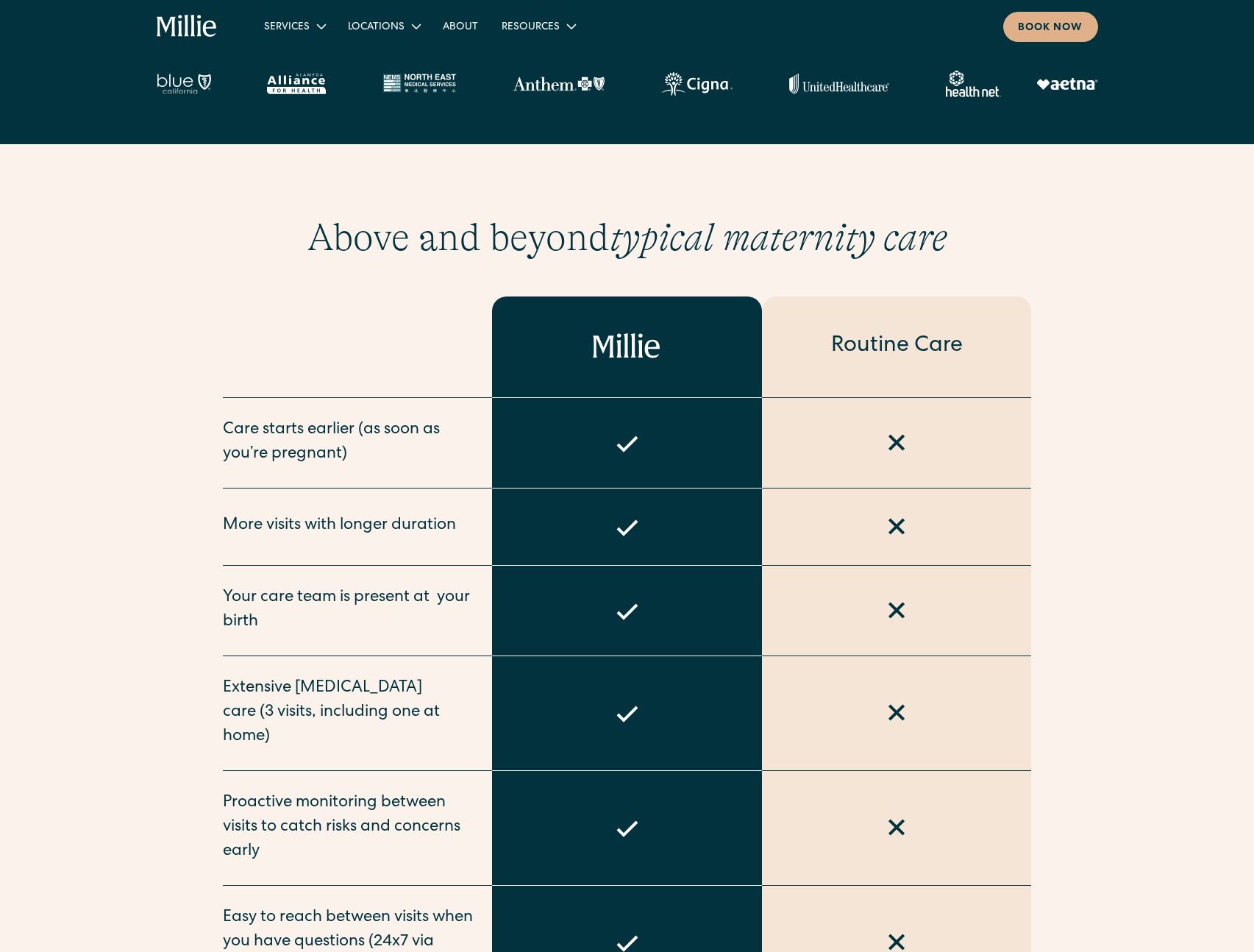
click at [244, 526] on div "More visits with longer duration" at bounding box center [340, 526] width 234 height 24
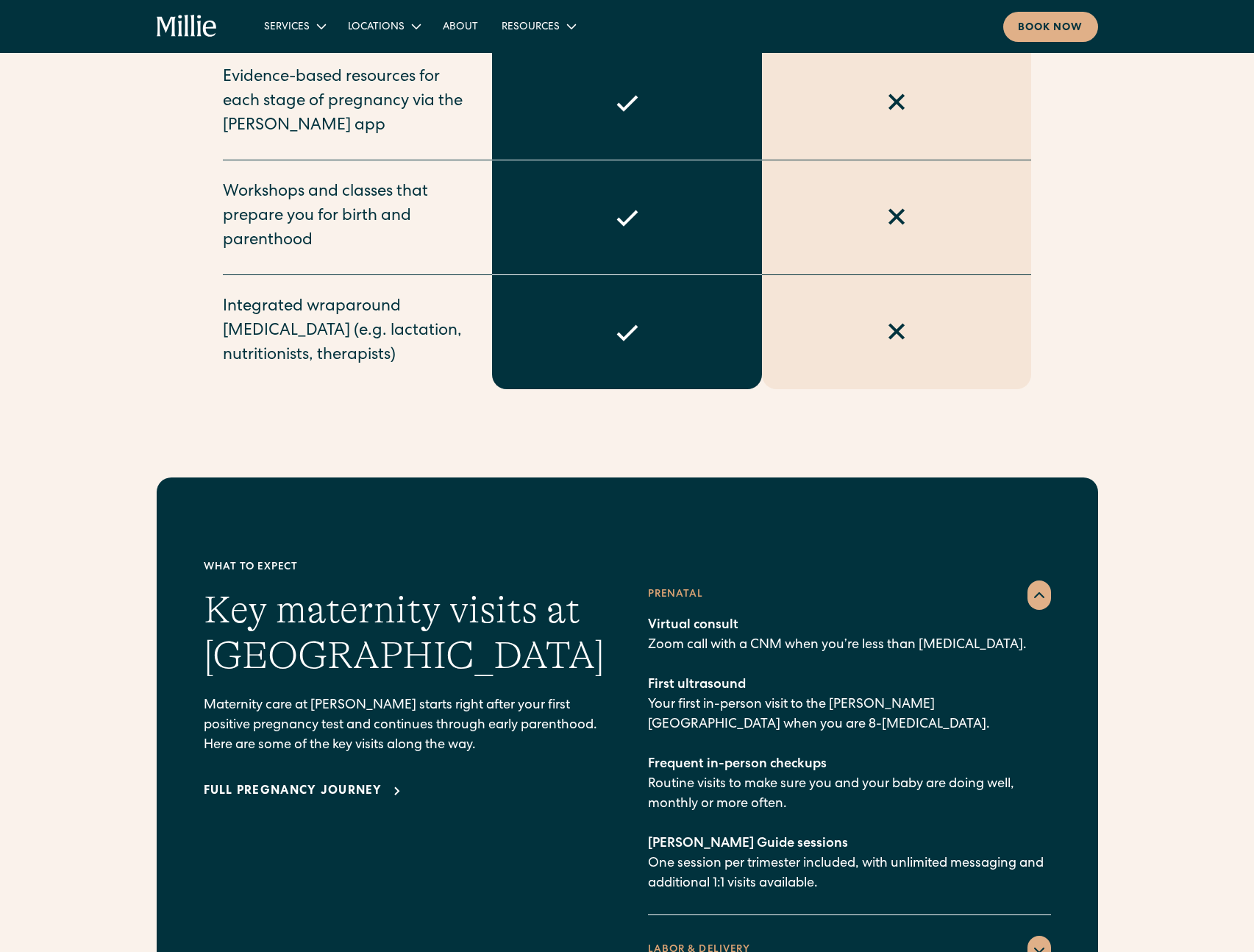
scroll to position [2011, 0]
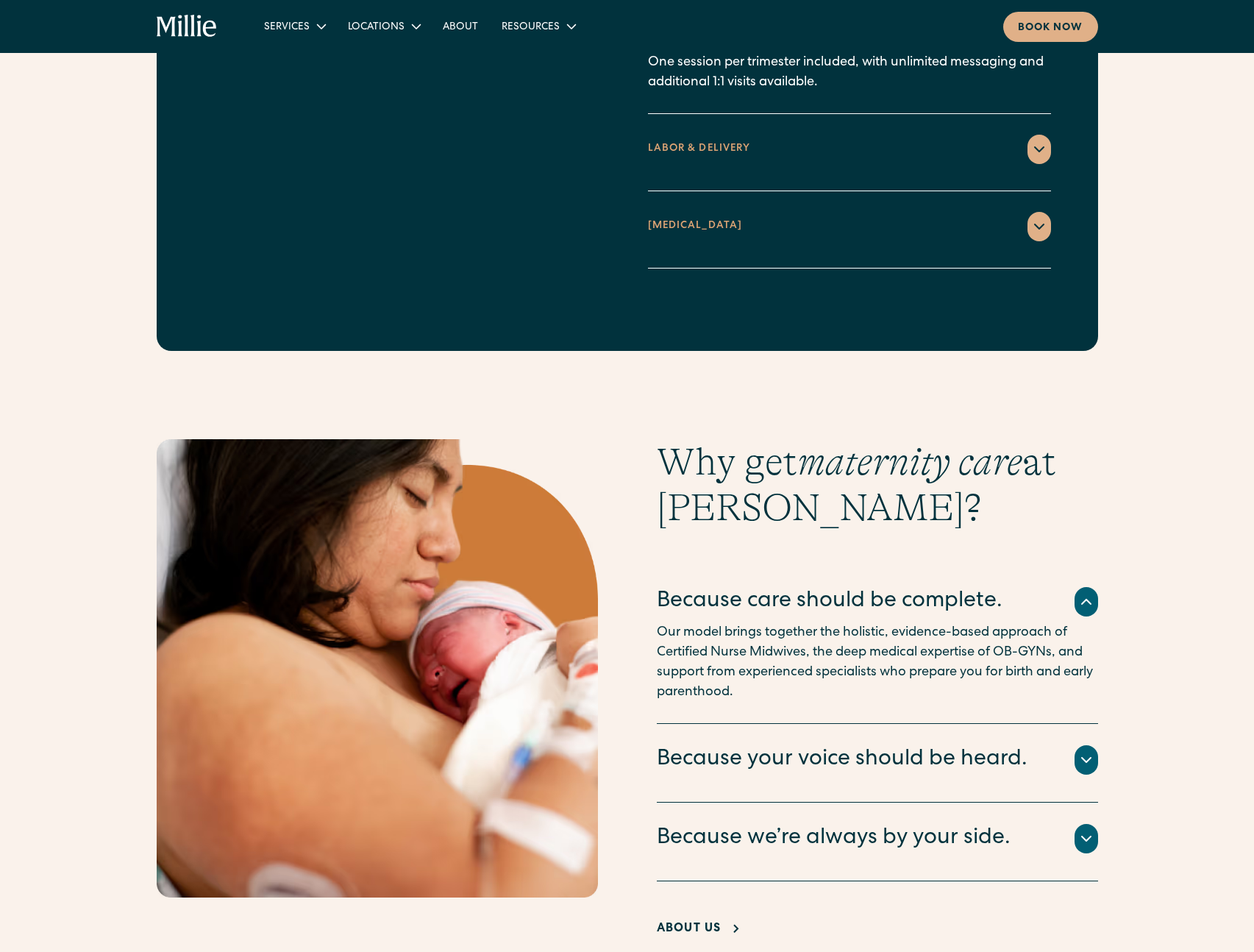
scroll to position [2011, 0]
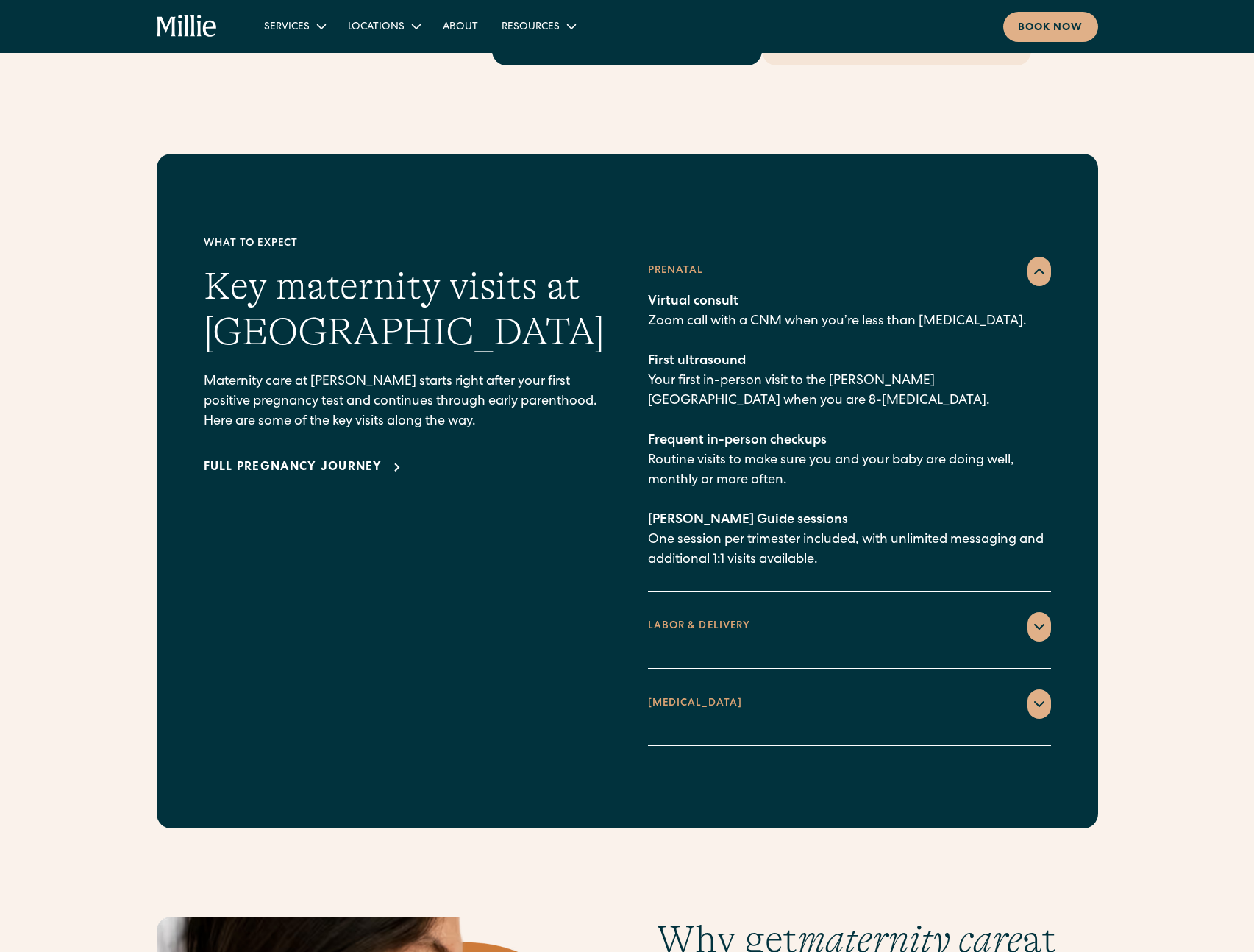
click at [1036, 591] on div "LABOR & DELIVERY Hospital birth With your Millie care team present to ensure sa…" at bounding box center [850, 630] width 403 height 78
click at [1035, 618] on icon at bounding box center [1039, 626] width 17 height 17
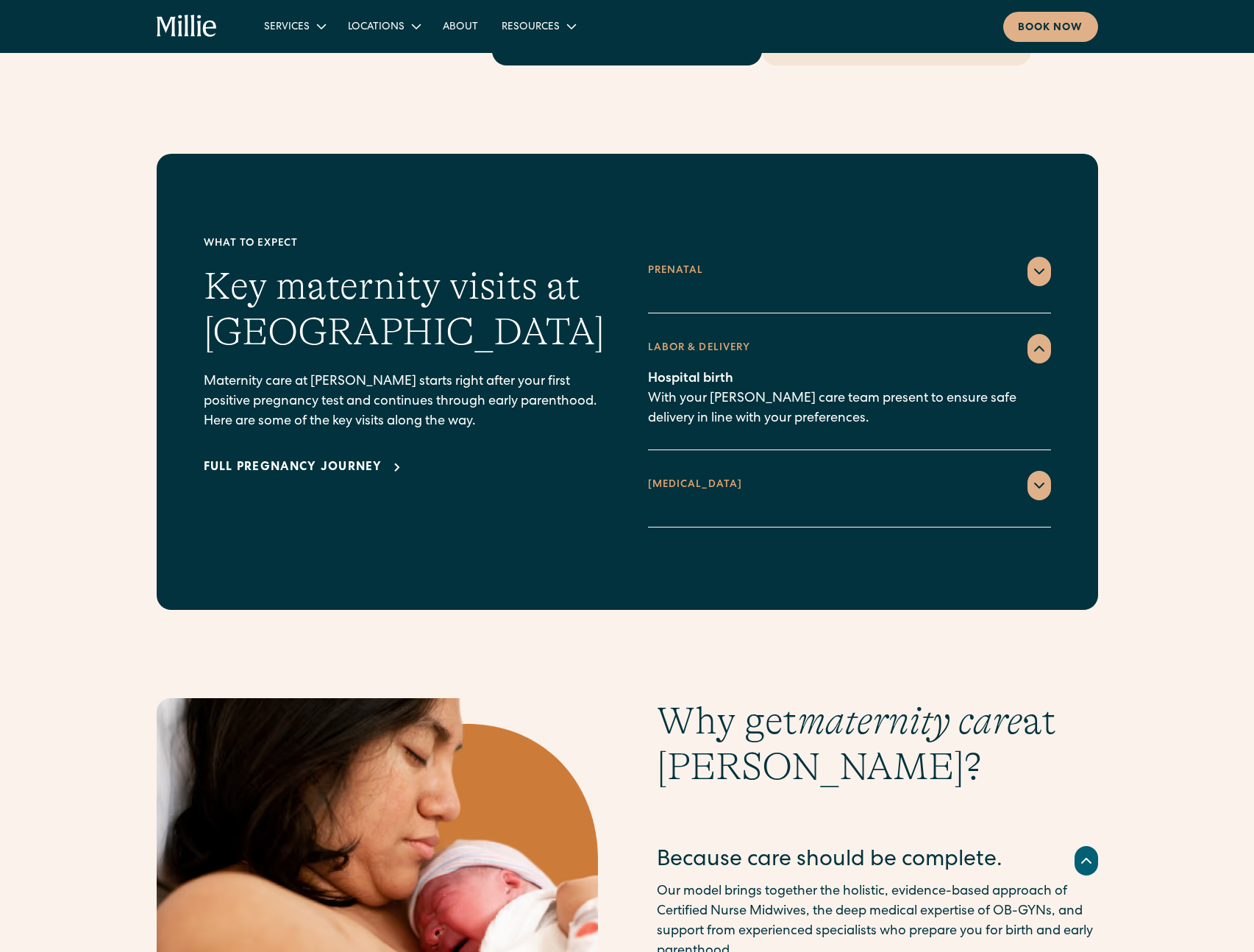
click at [1040, 263] on icon at bounding box center [1039, 271] width 17 height 17
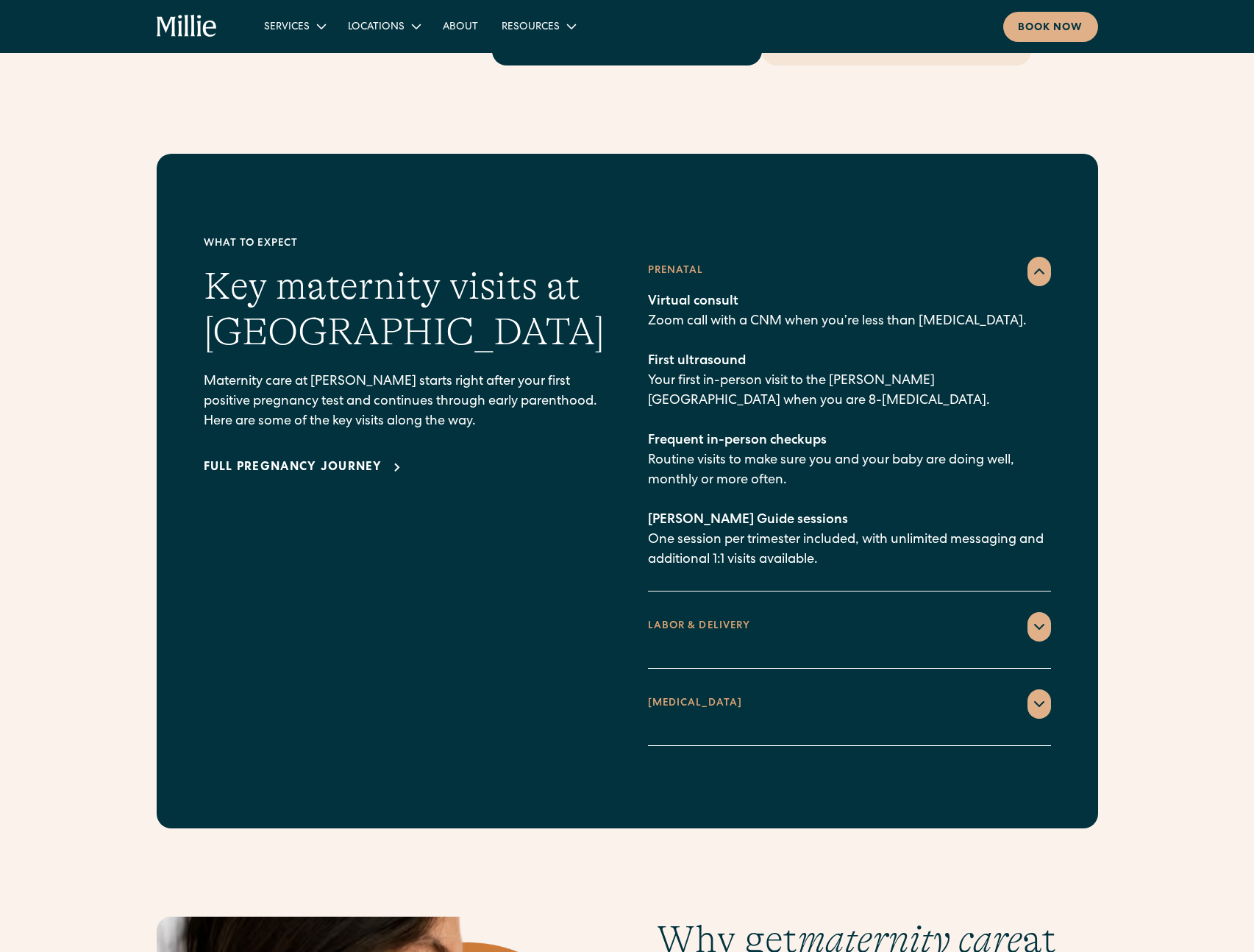
click at [1031, 618] on icon at bounding box center [1039, 626] width 17 height 17
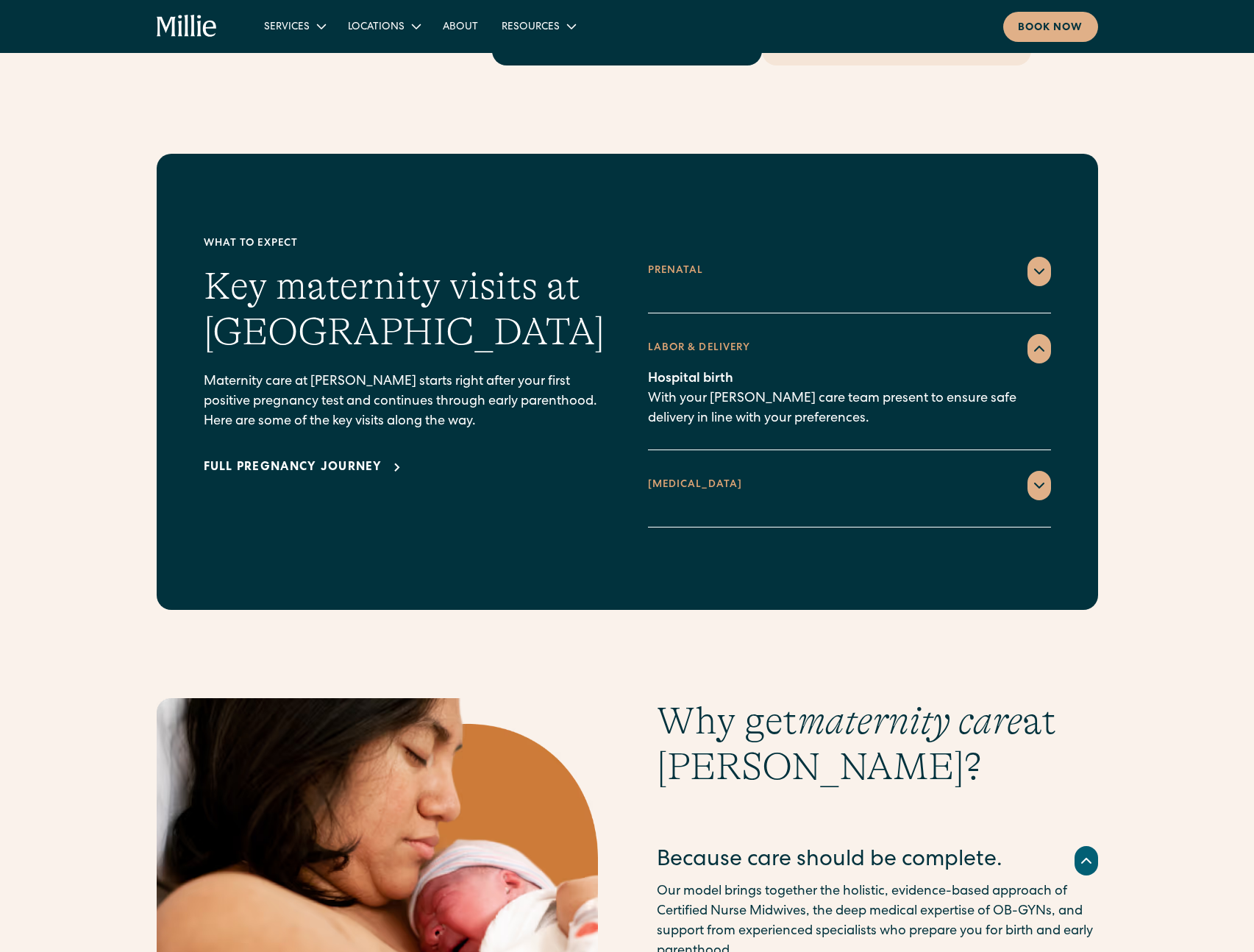
click at [1048, 470] on div at bounding box center [1039, 485] width 23 height 29
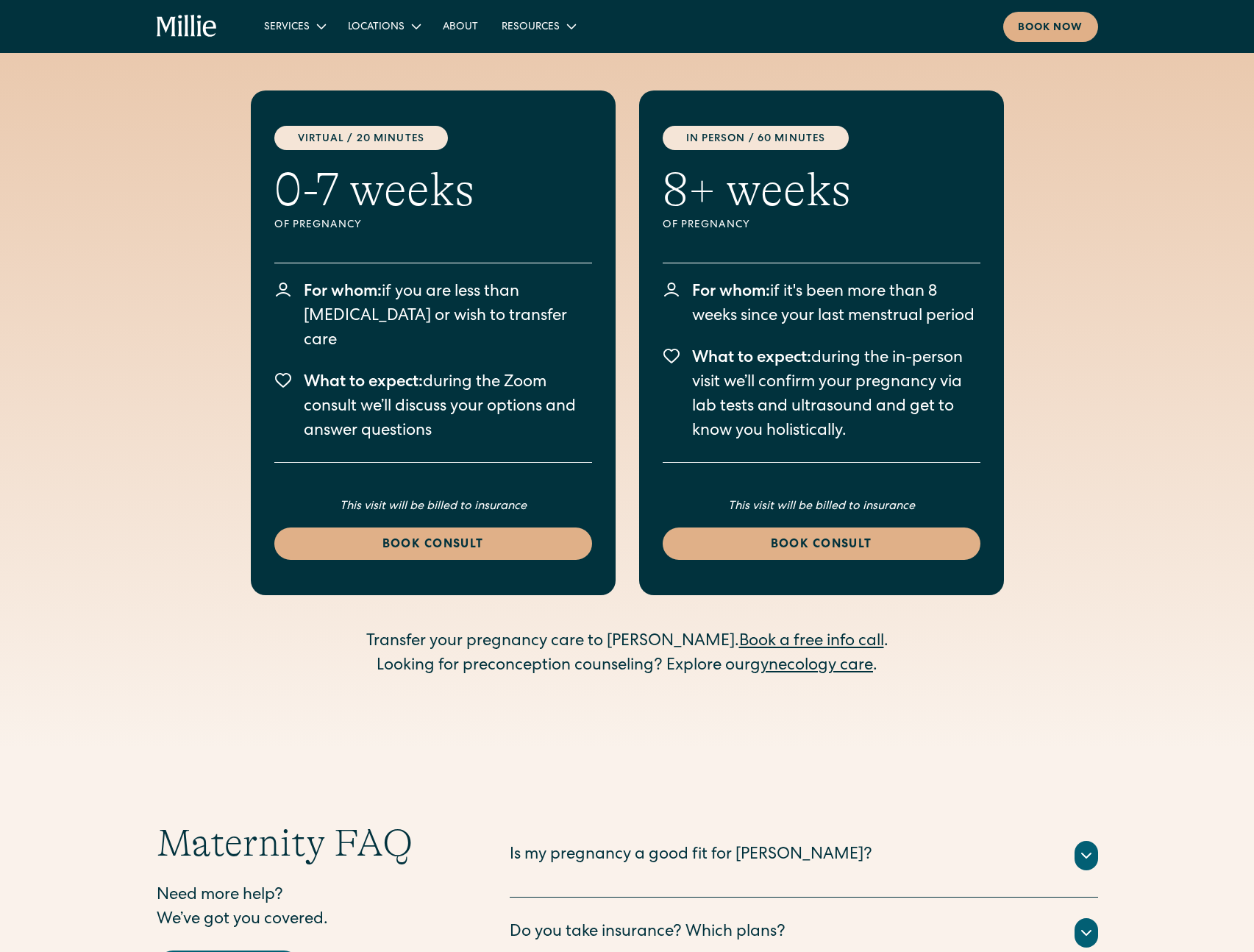
scroll to position [4450, 0]
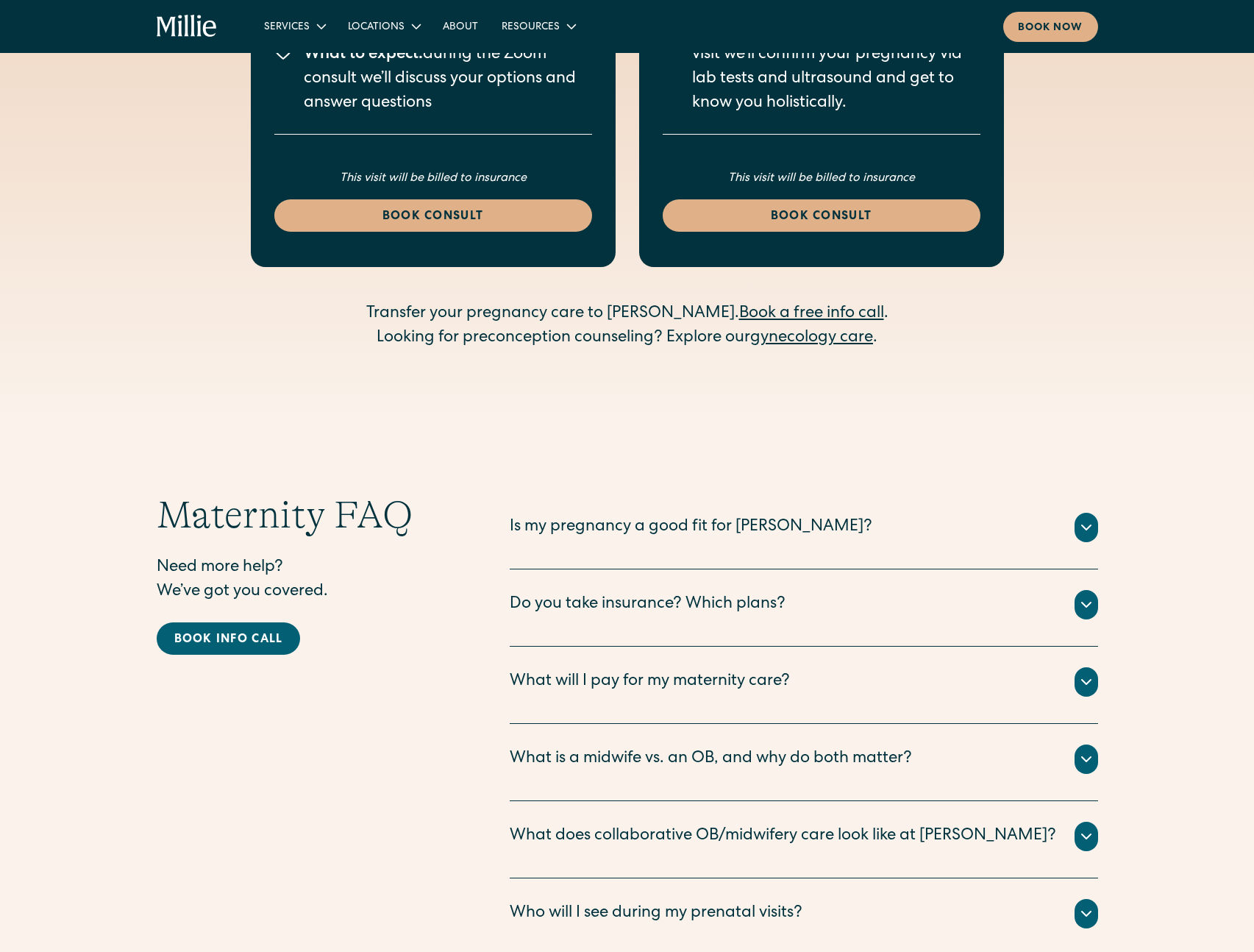
click at [696, 593] on div "Do you take insurance? Which plans?" at bounding box center [648, 605] width 276 height 24
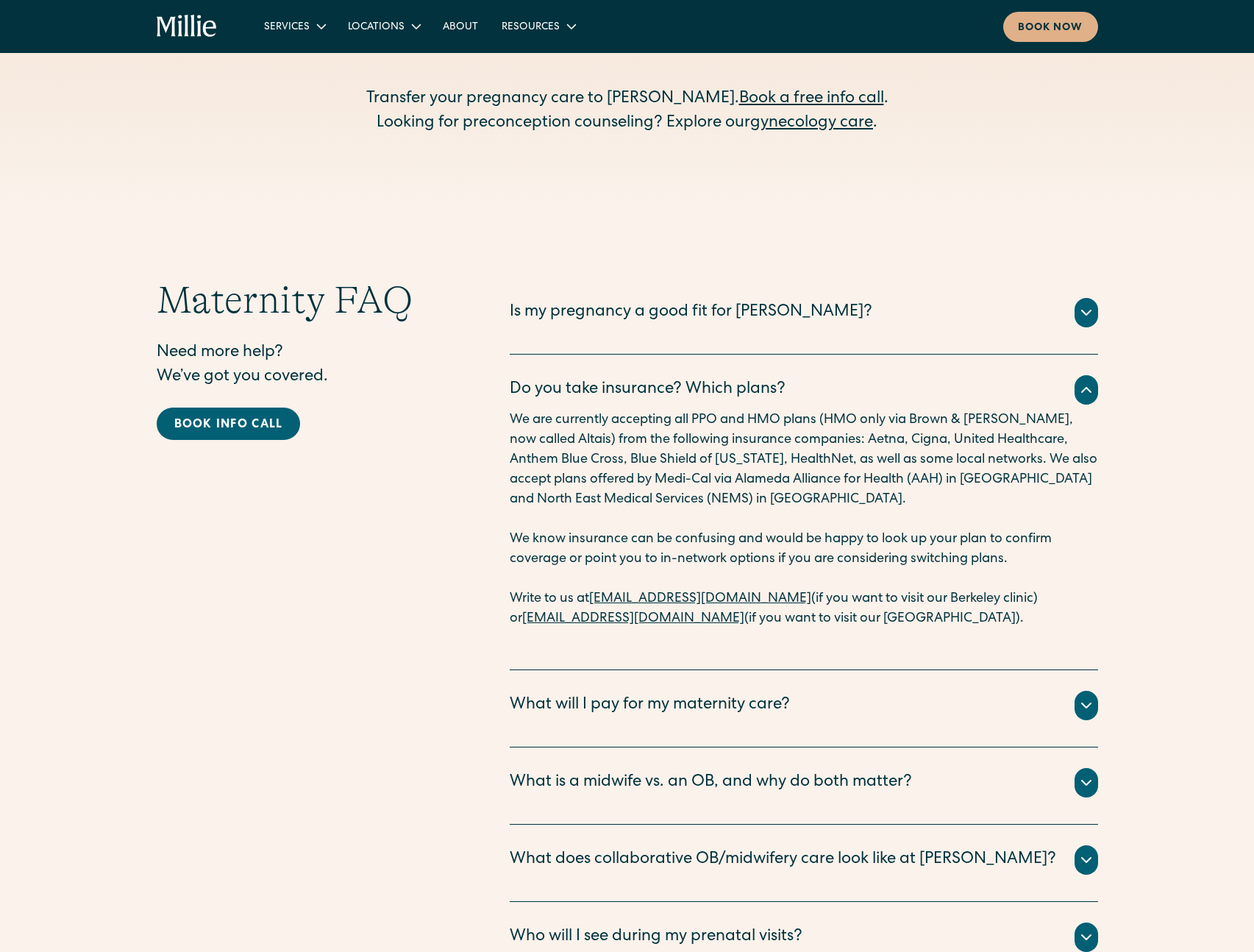
scroll to position [4672, 0]
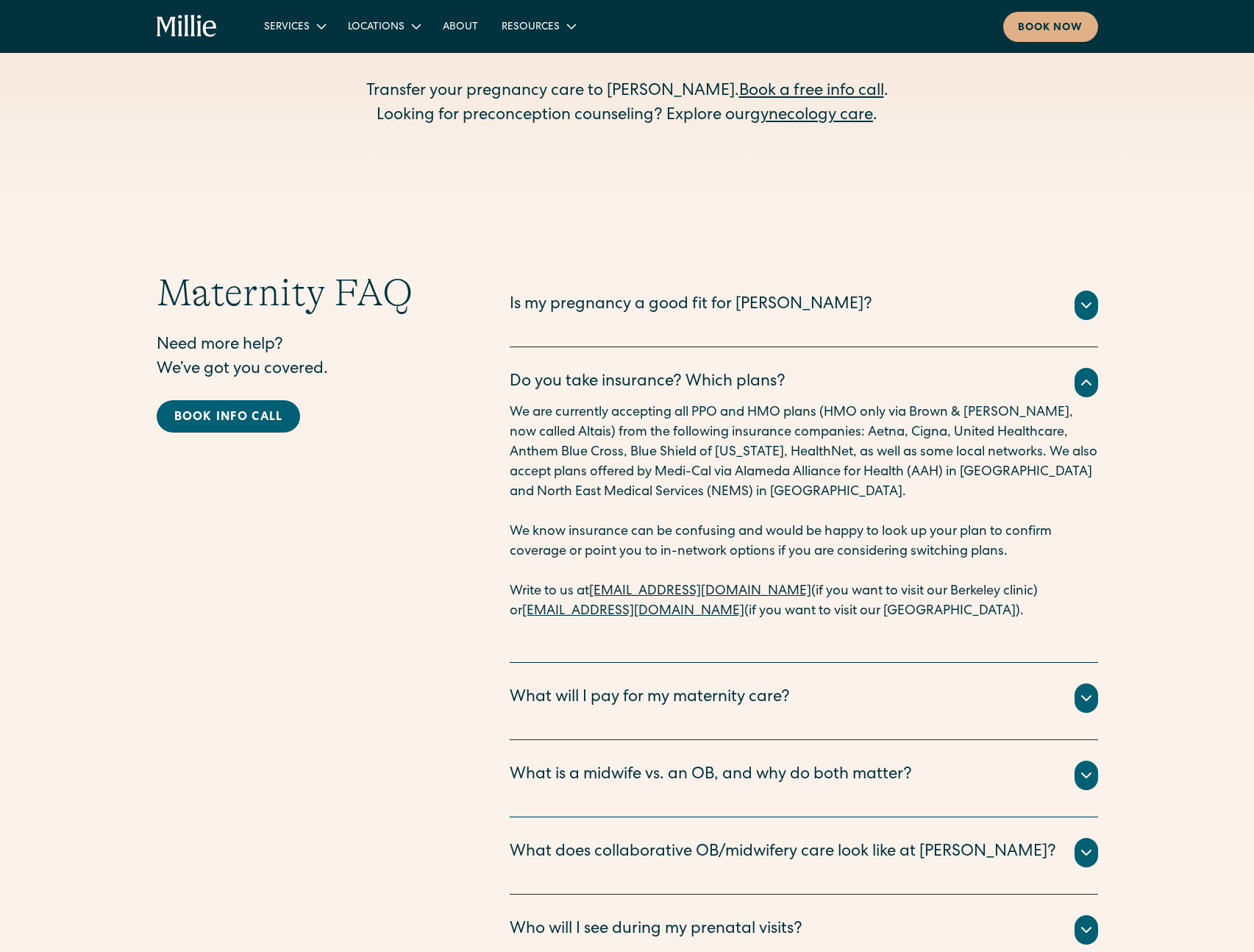
click at [689, 686] on div "What will I pay for my maternity care?" at bounding box center [650, 698] width 280 height 24
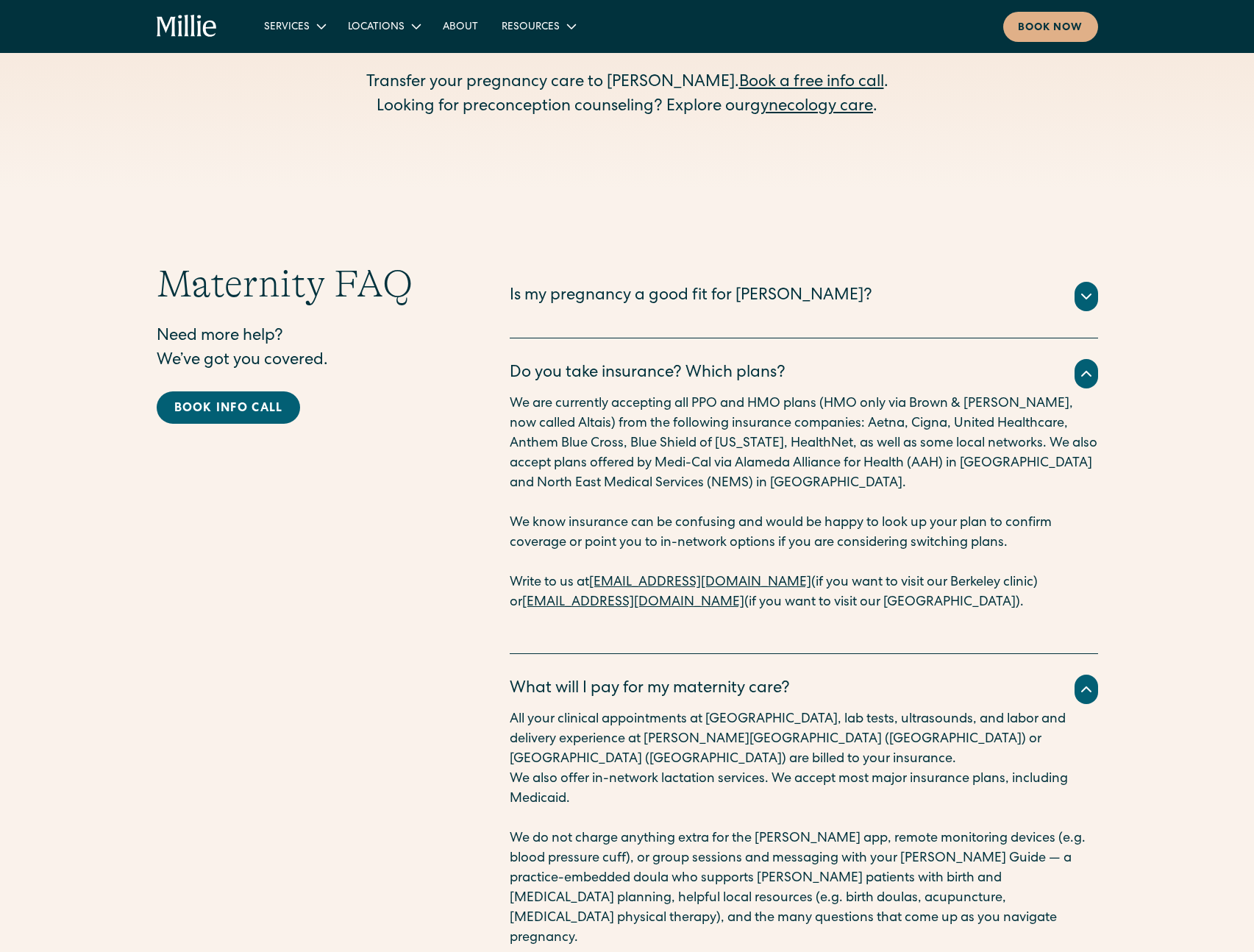
scroll to position [4684, 0]
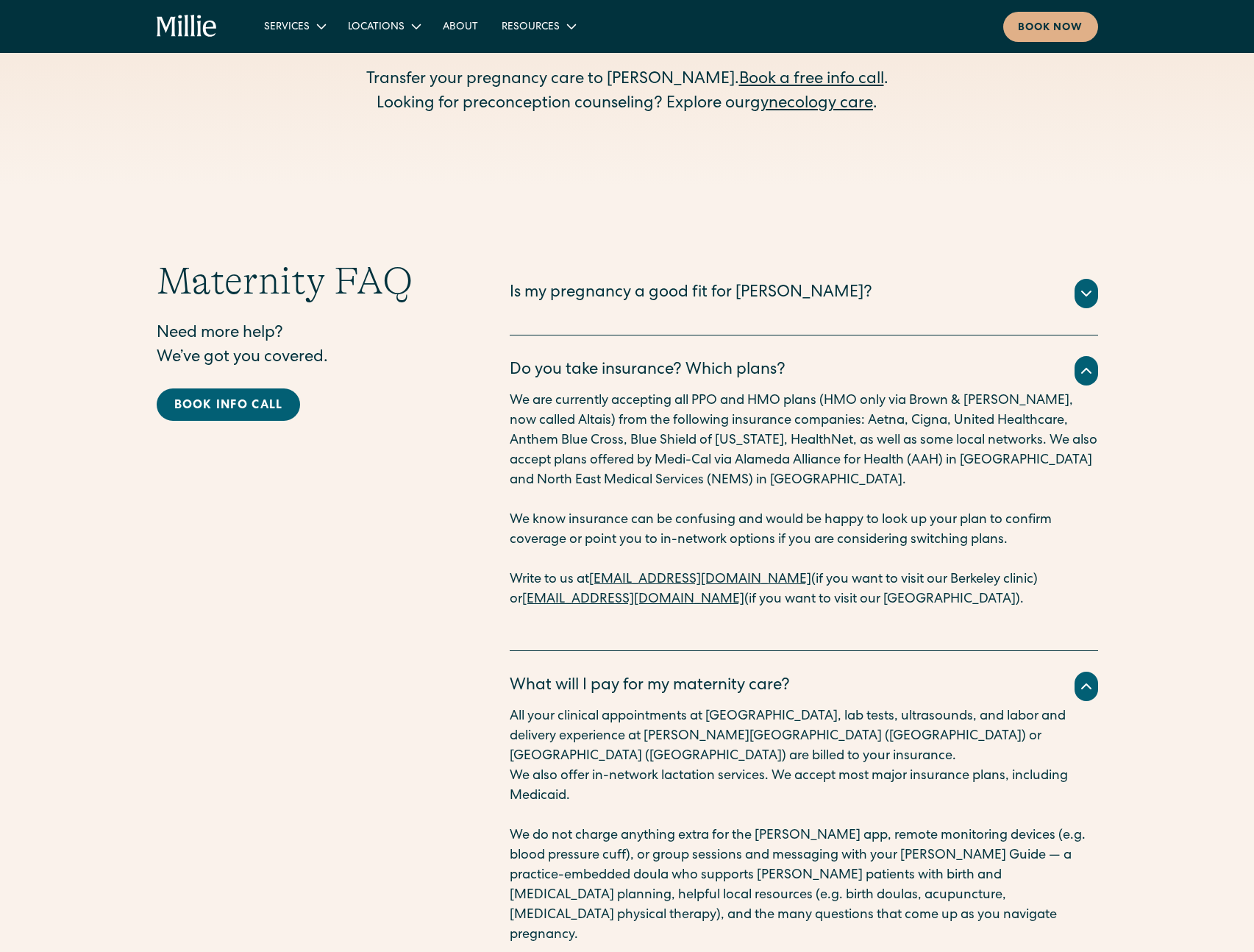
click at [705, 701] on div "All your clinical appointments at Millie, lab tests, ultrasounds, and labor and…" at bounding box center [804, 863] width 589 height 324
click at [702, 675] on div "What will I pay for my maternity care?" at bounding box center [650, 687] width 280 height 24
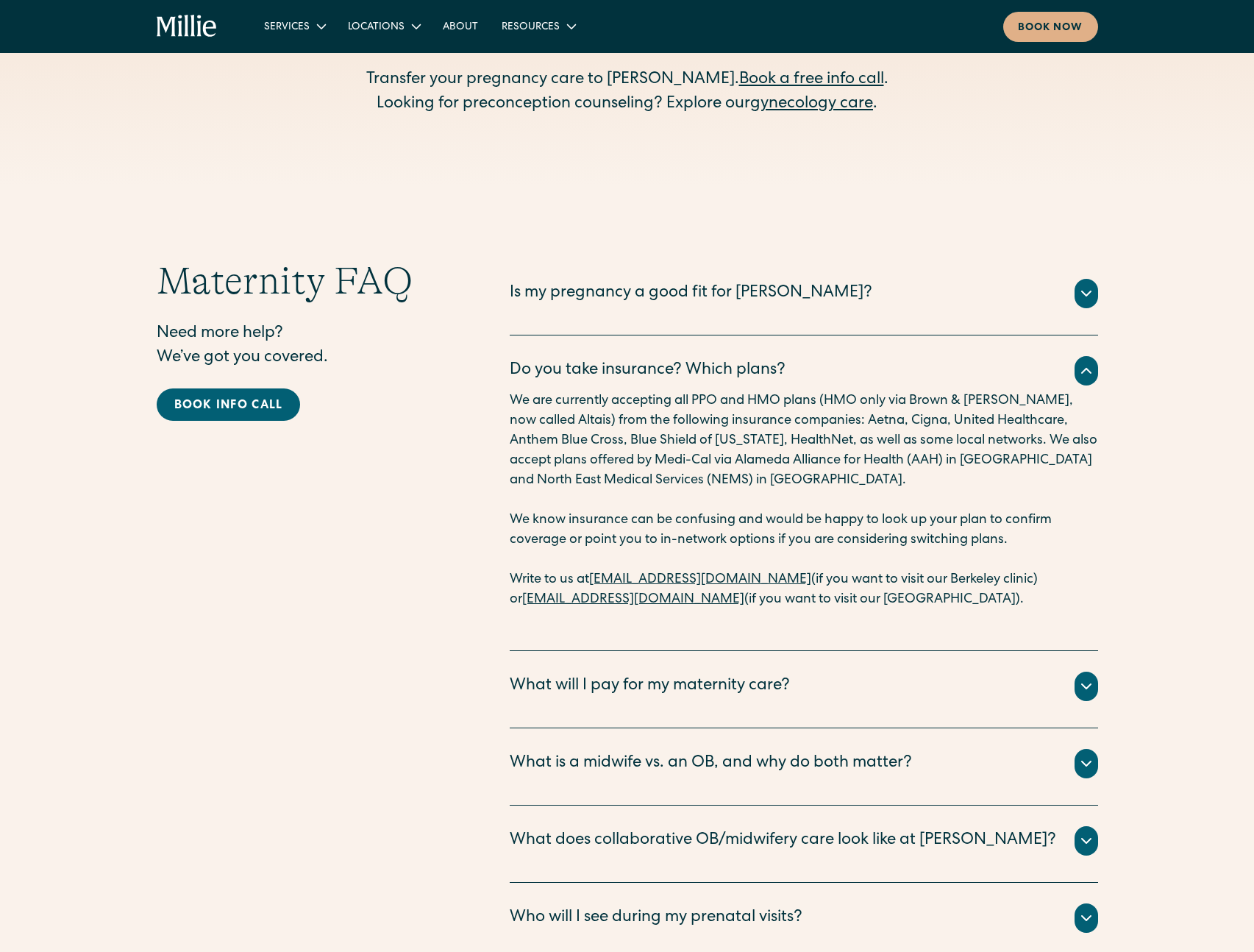
click at [721, 751] on div "What is a midwife vs. an OB, and why do both matter?" at bounding box center [711, 763] width 402 height 24
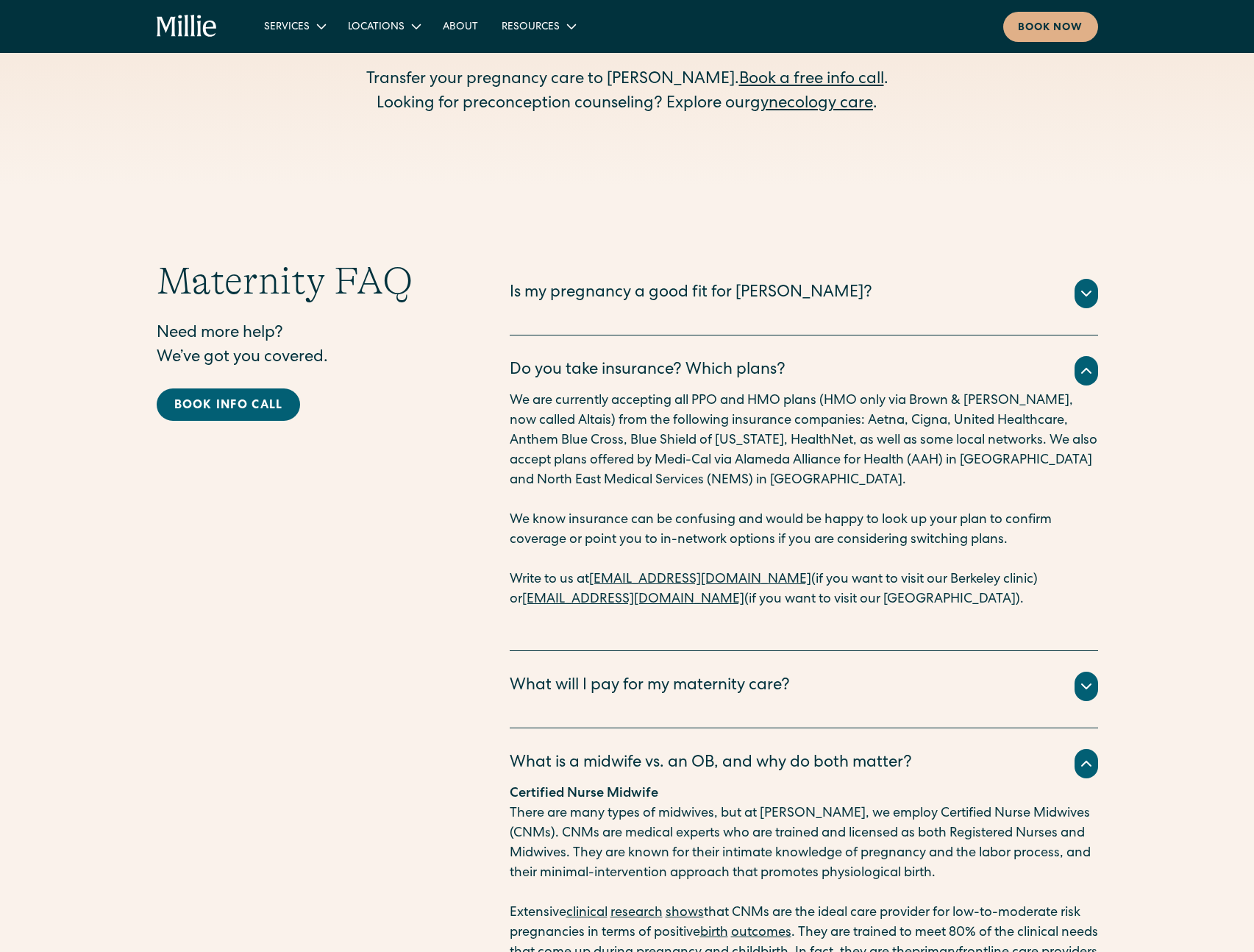
click at [721, 751] on div "What is a midwife vs. an OB, and why do both matter?" at bounding box center [711, 763] width 402 height 24
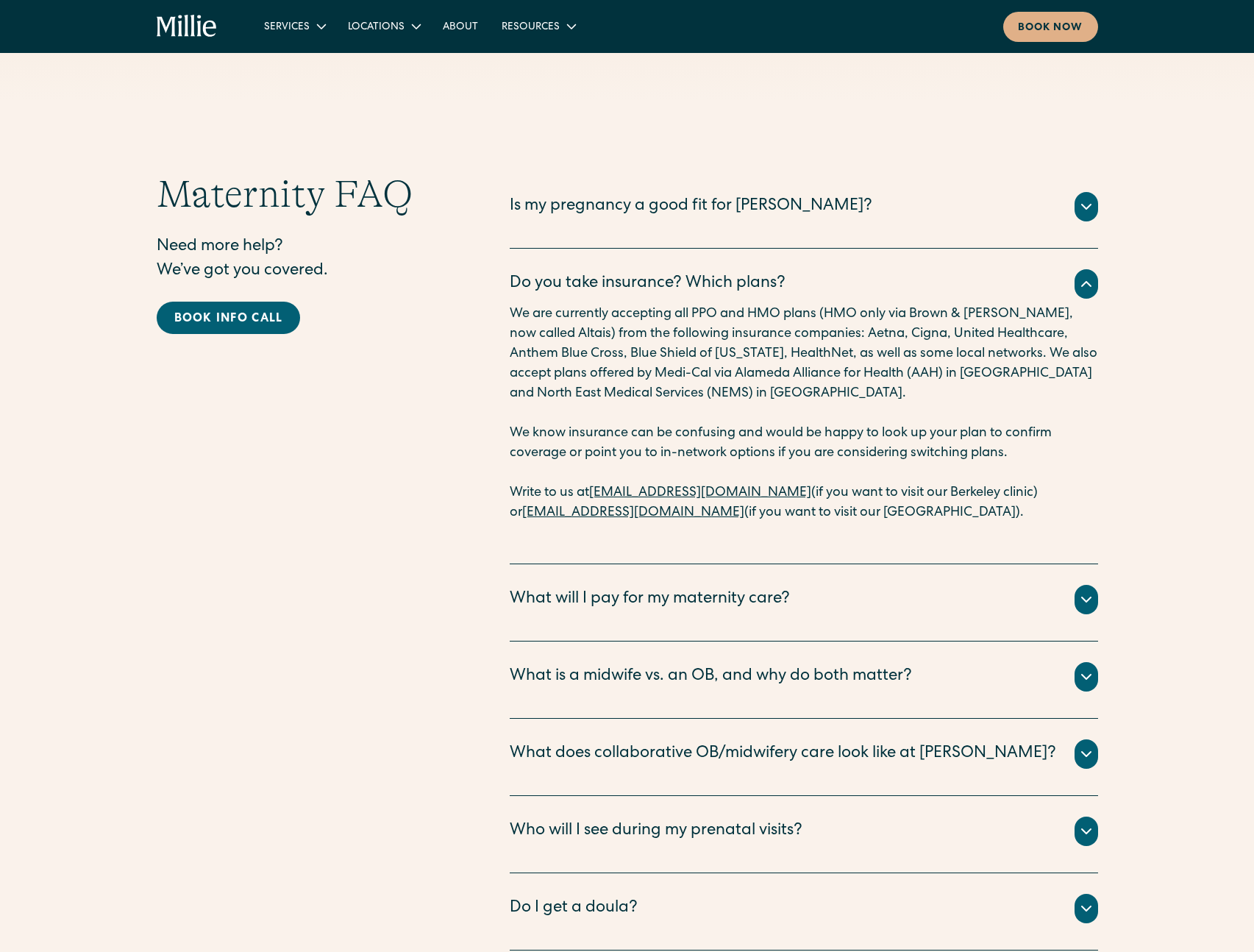
scroll to position [4825, 0]
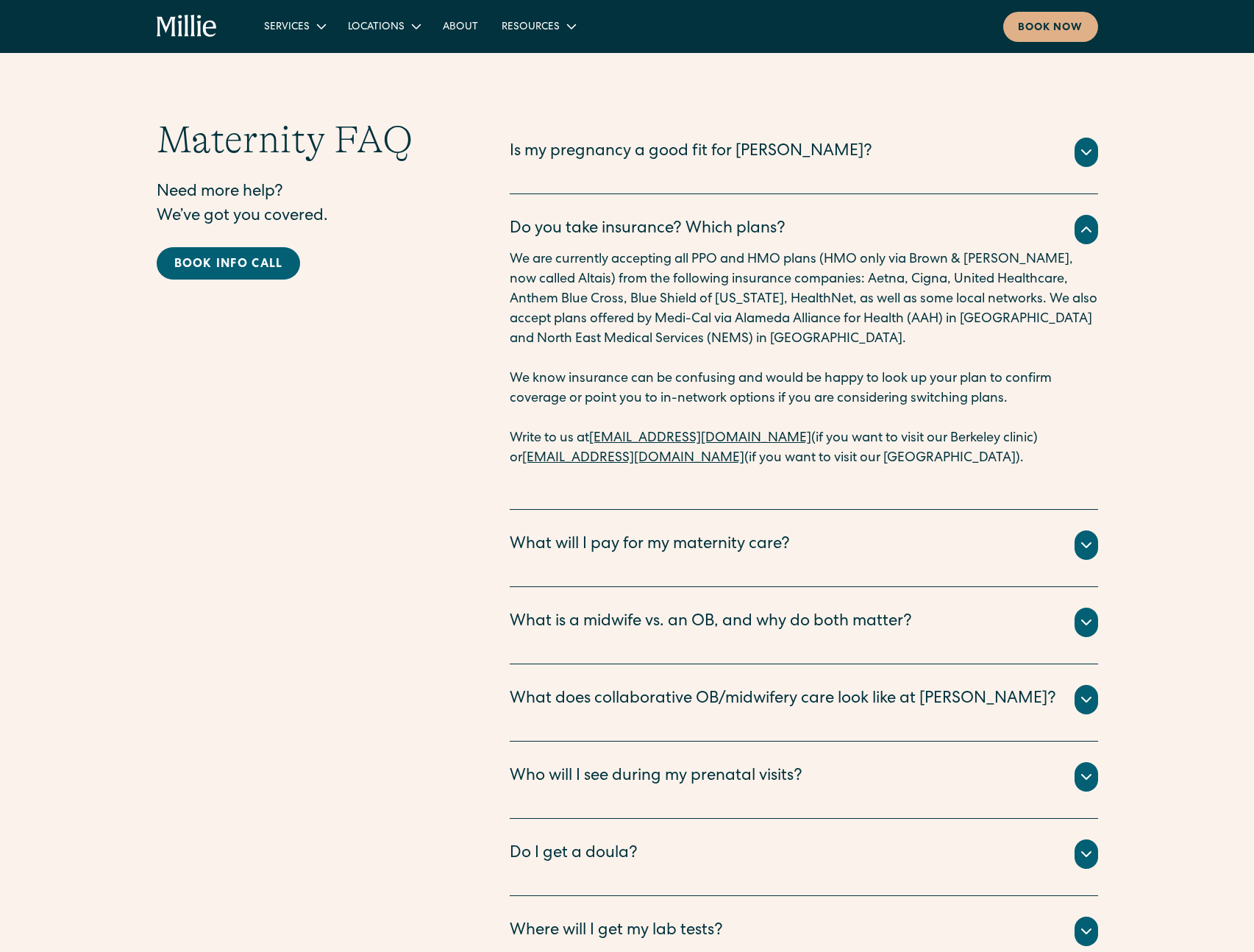
click at [702, 839] on div "Do I get a doula?" at bounding box center [804, 854] width 589 height 29
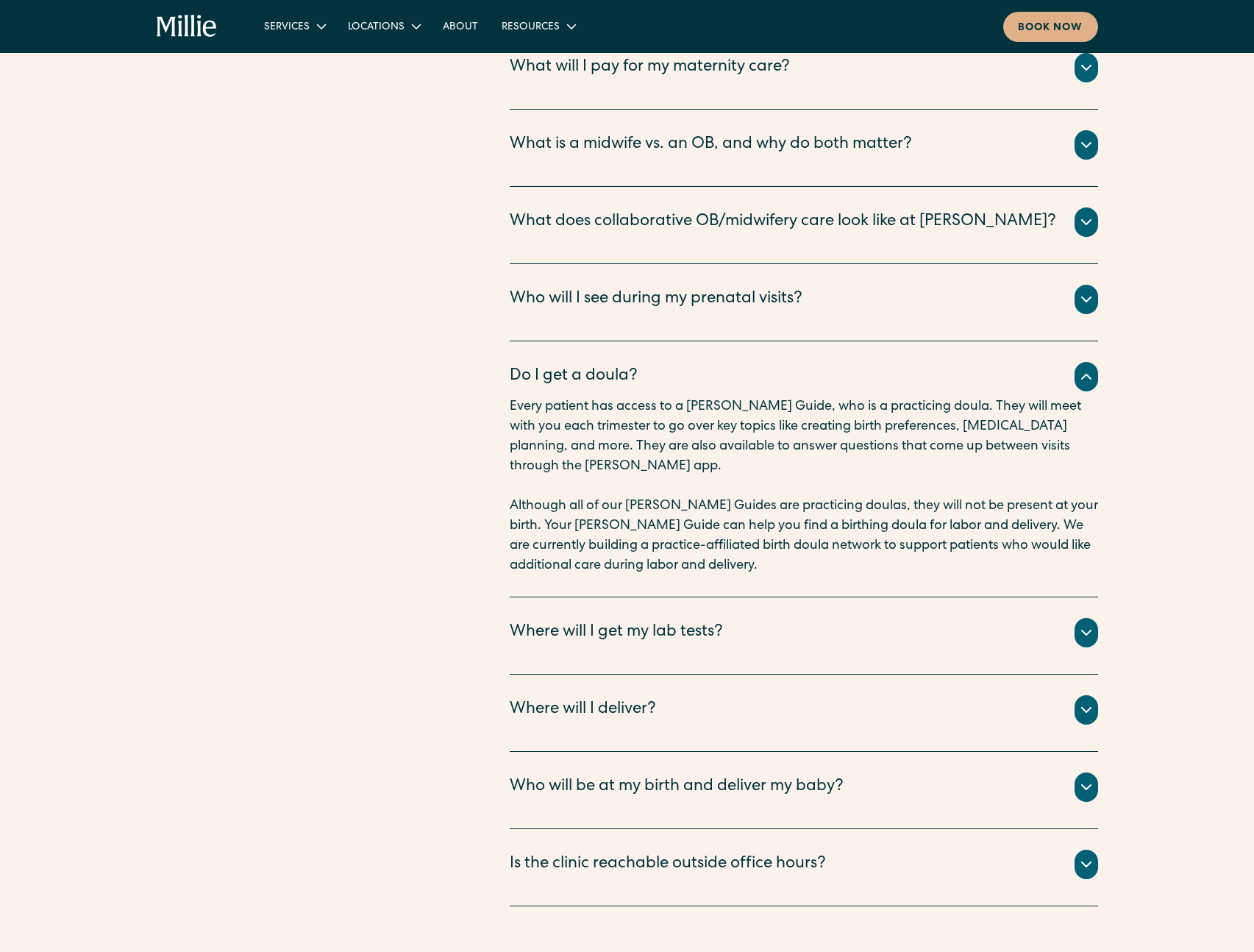
scroll to position [5584, 0]
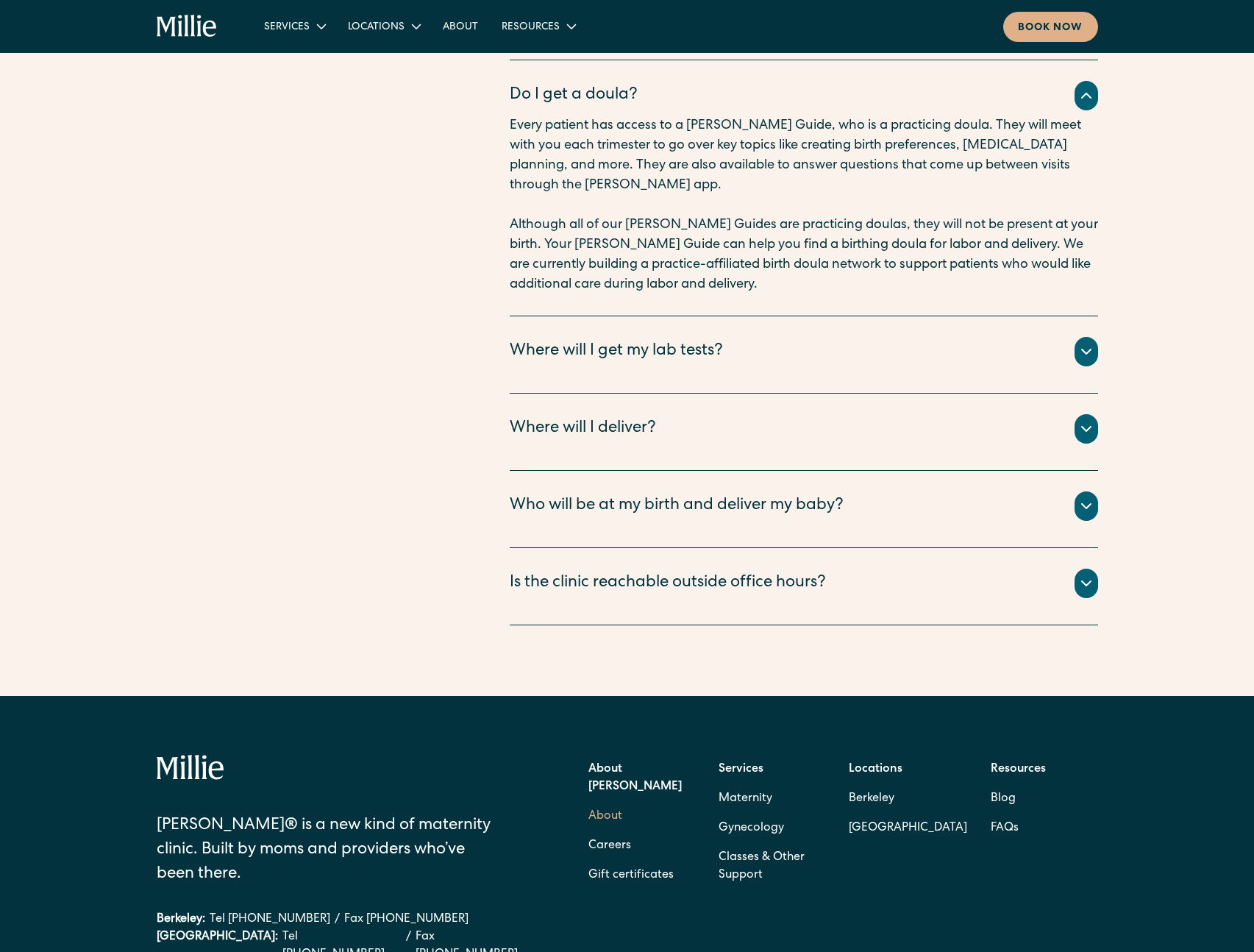
click at [603, 801] on link "About" at bounding box center [605, 816] width 34 height 29
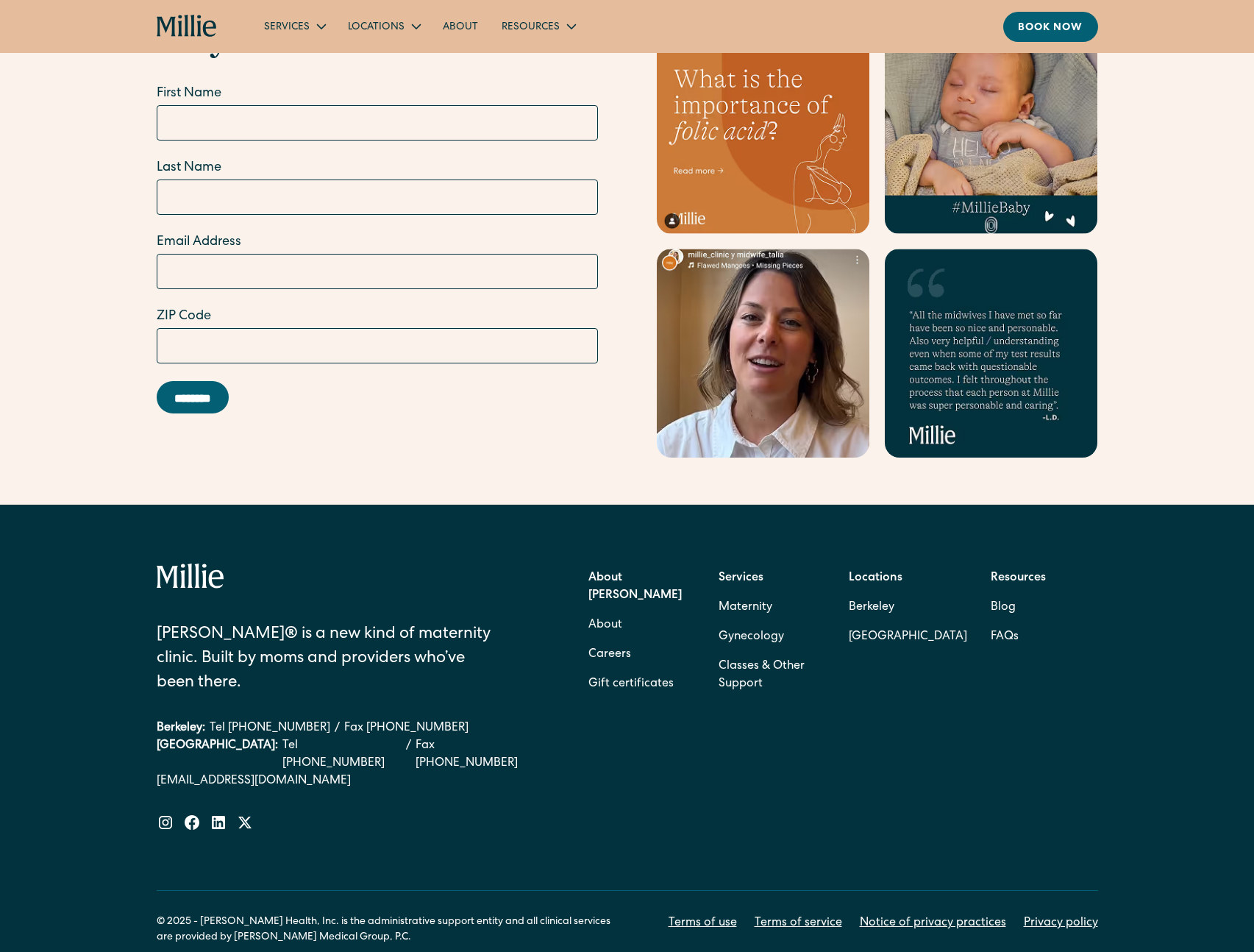
scroll to position [4405, 0]
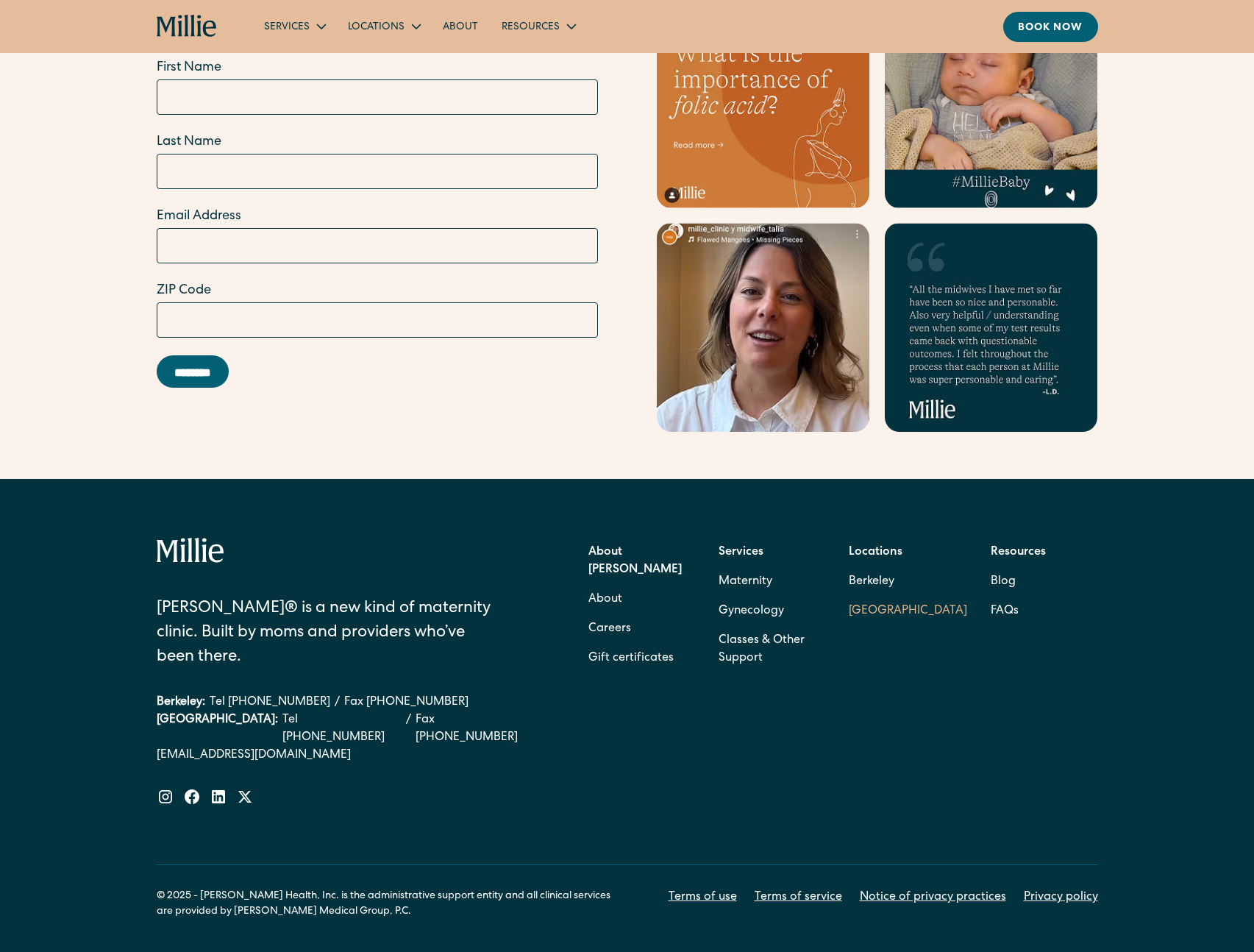
click at [877, 596] on link "[GEOGRAPHIC_DATA]" at bounding box center [908, 611] width 118 height 29
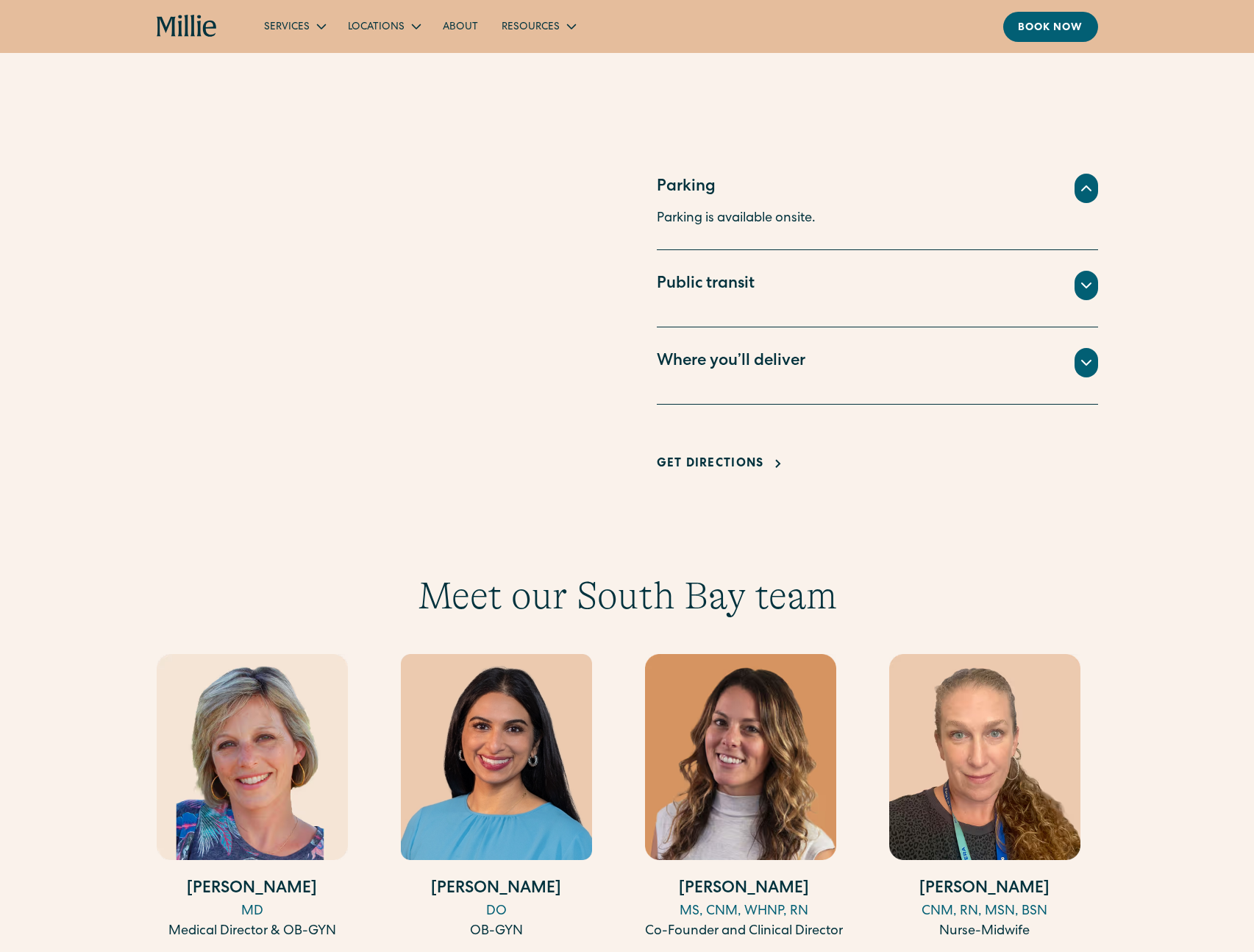
scroll to position [990, 0]
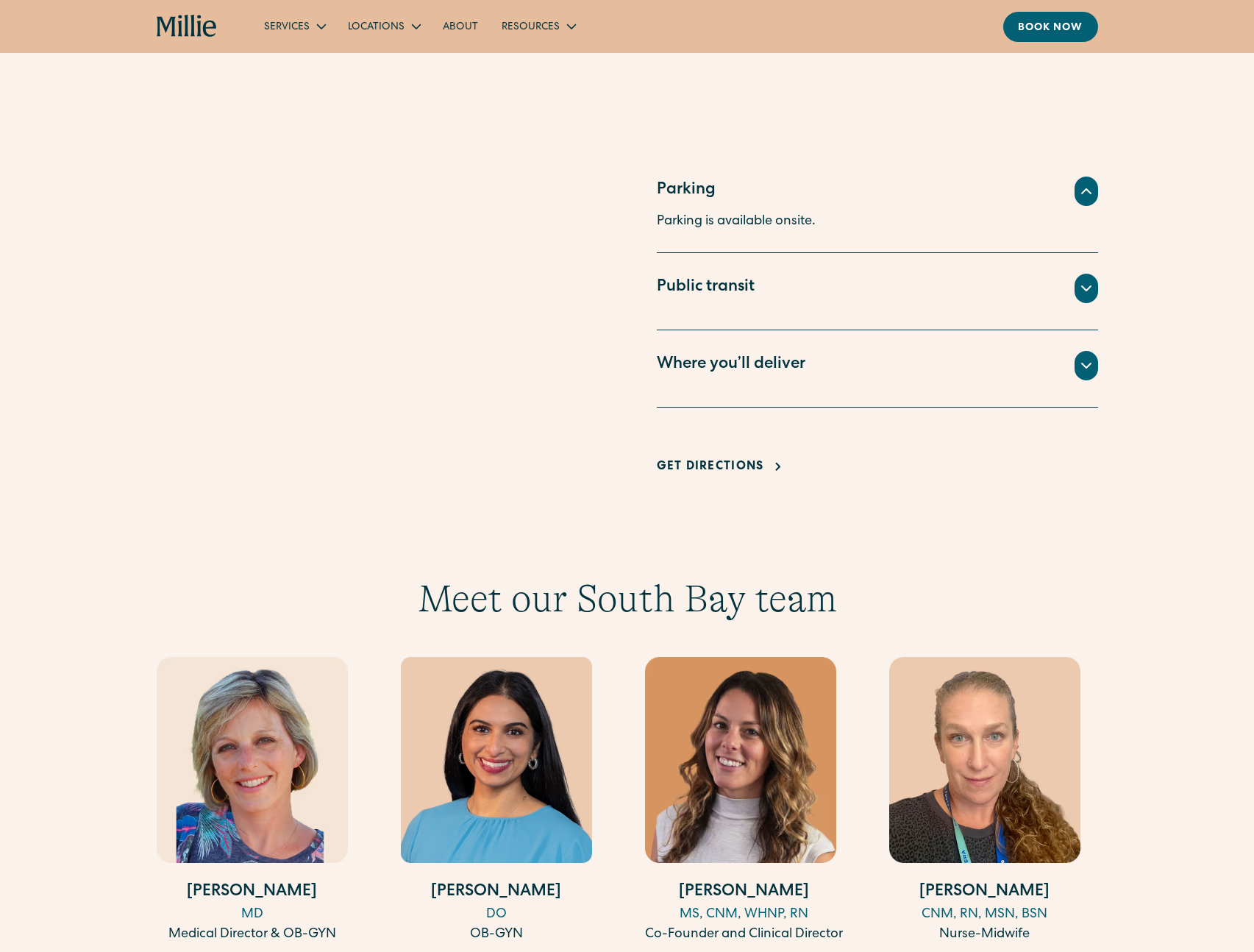
click at [1094, 357] on icon at bounding box center [1087, 365] width 17 height 17
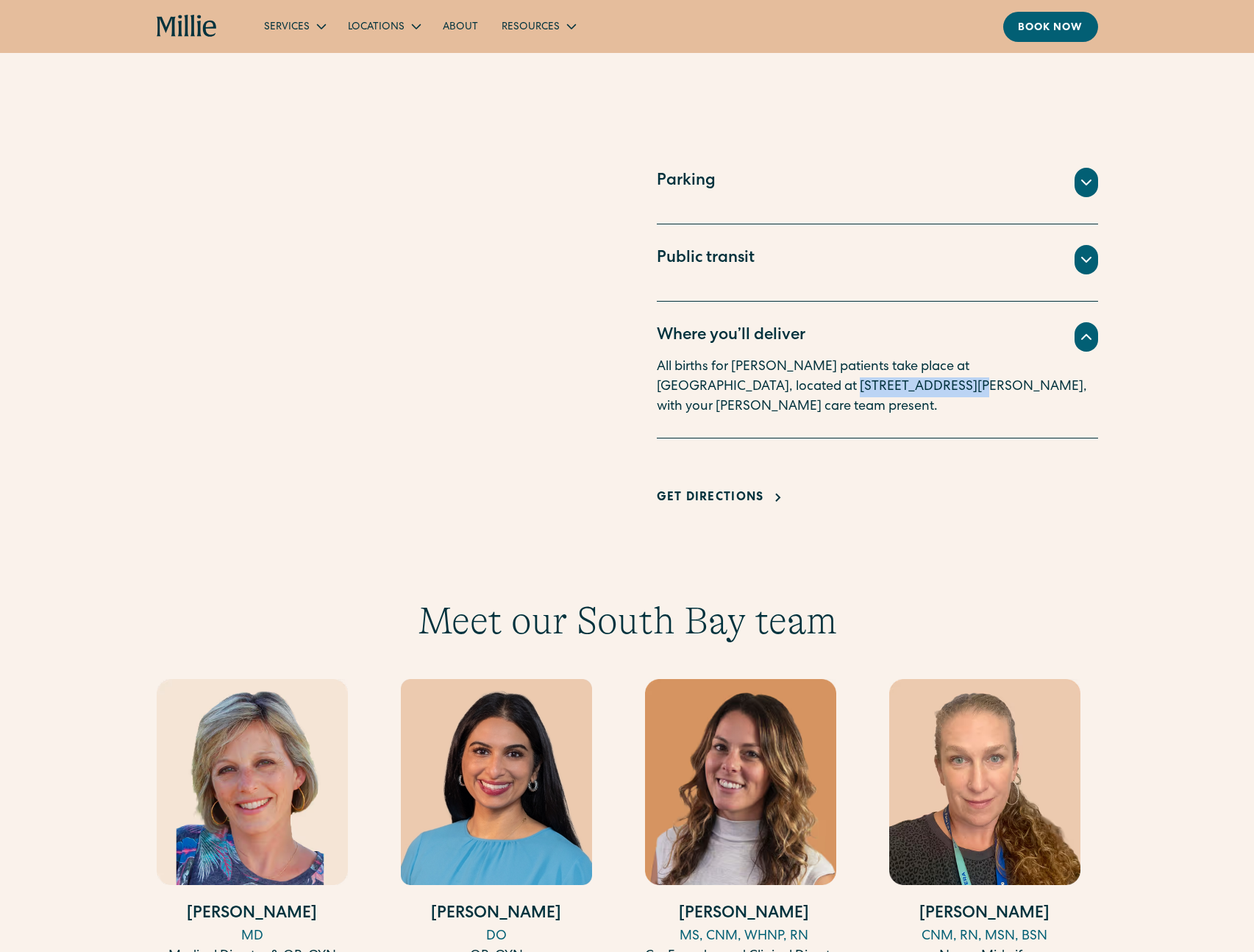
drag, startPoint x: 730, startPoint y: 334, endPoint x: 848, endPoint y: 327, distance: 118.2
click at [848, 358] on p "All births for [PERSON_NAME] patients take place at [GEOGRAPHIC_DATA], located …" at bounding box center [877, 387] width 441 height 59
click at [852, 358] on p "All births for [PERSON_NAME] patients take place at [GEOGRAPHIC_DATA], located …" at bounding box center [877, 387] width 441 height 59
drag, startPoint x: 852, startPoint y: 334, endPoint x: 724, endPoint y: 327, distance: 128.2
click at [724, 358] on p "All births for [PERSON_NAME] patients take place at [GEOGRAPHIC_DATA], located …" at bounding box center [877, 387] width 441 height 59
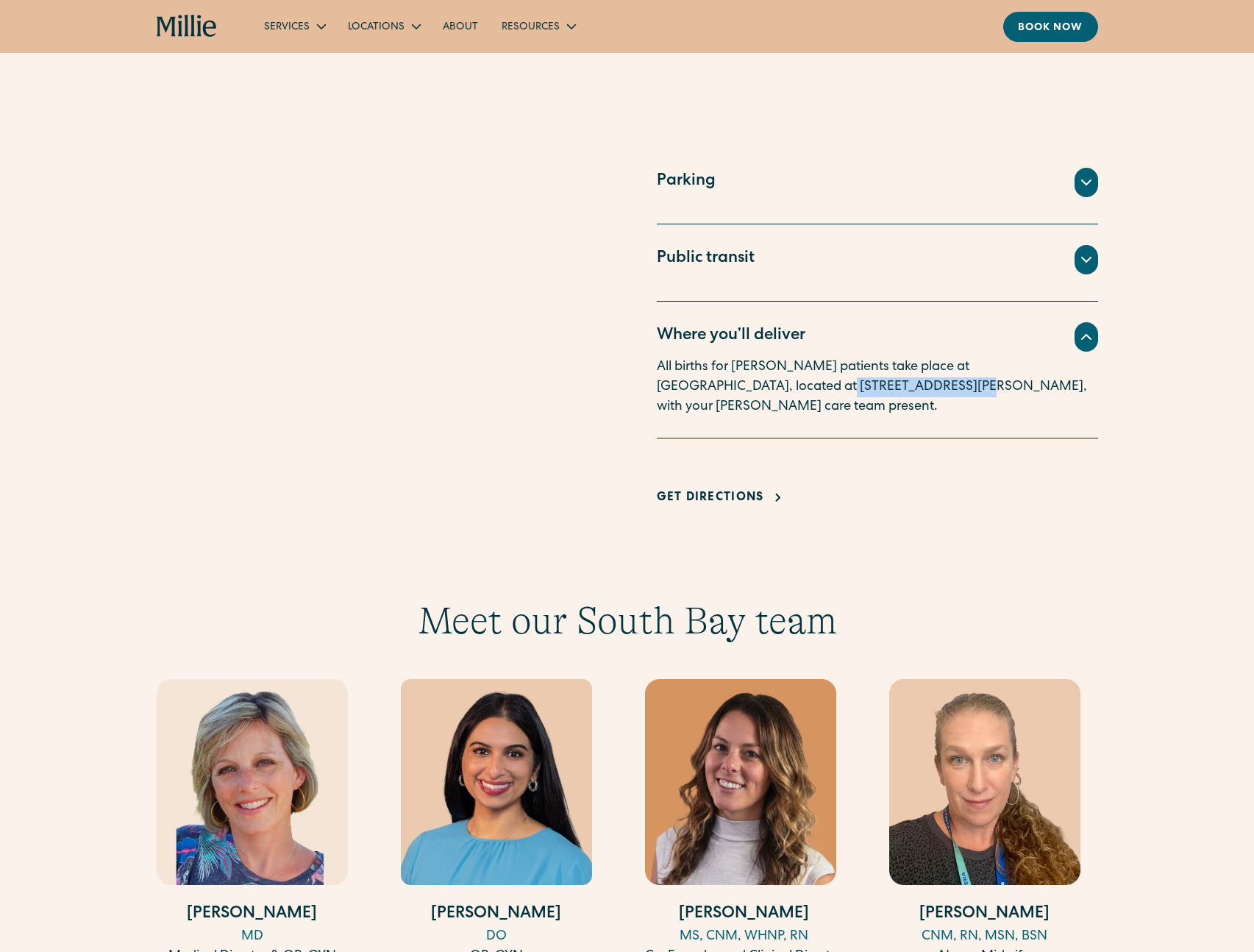
copy p "[STREET_ADDRESS]"
